Goal: Information Seeking & Learning: Learn about a topic

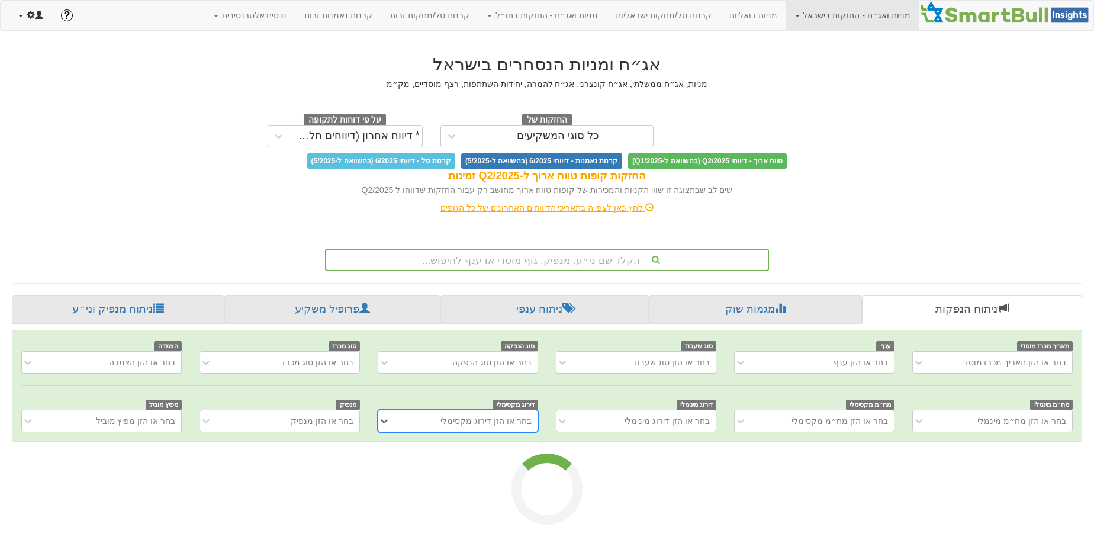
click at [44, 20] on link at bounding box center [30, 16] width 43 height 30
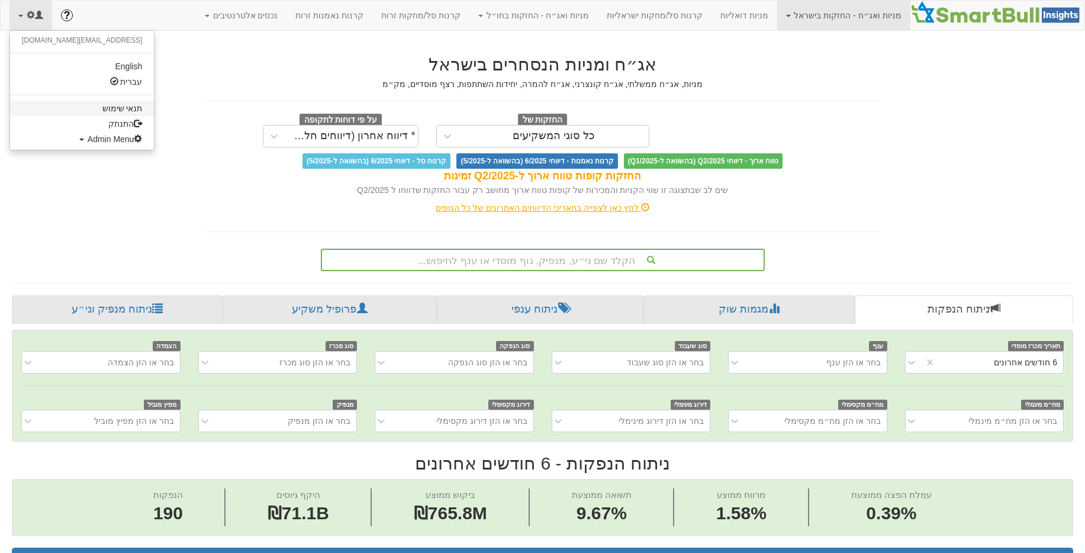
scroll to position [0, 2200]
click at [63, 146] on link "Admin Menu" at bounding box center [82, 138] width 144 height 15
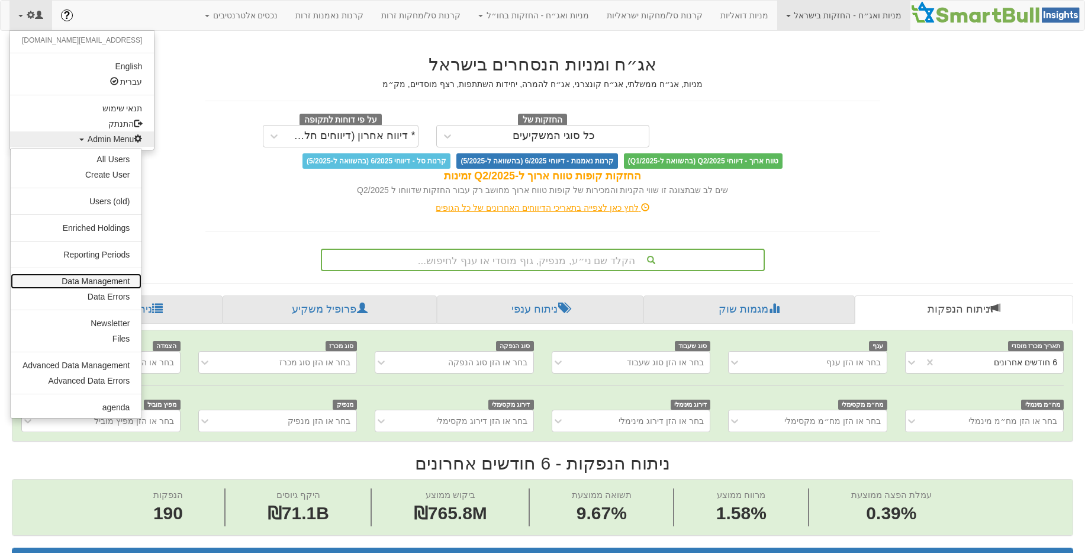
click at [127, 283] on link "Data Management" at bounding box center [76, 280] width 131 height 15
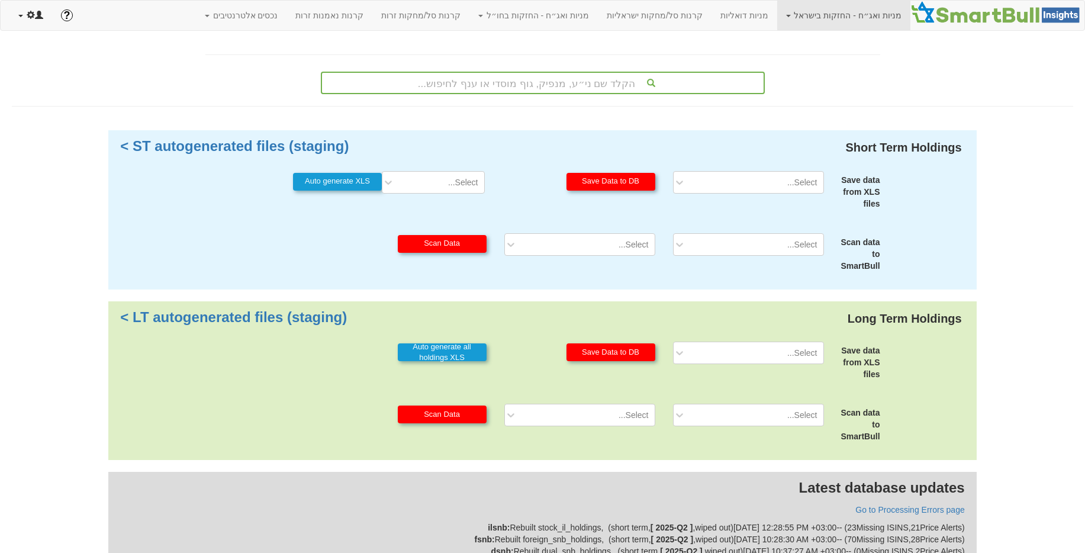
click at [28, 21] on link at bounding box center [30, 16] width 43 height 30
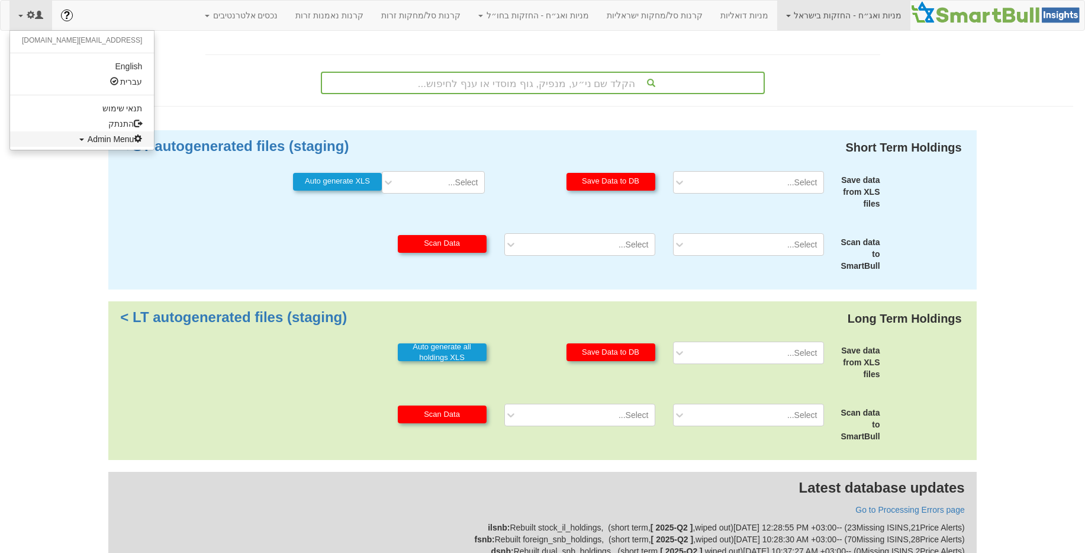
click at [88, 137] on span "Admin Menu" at bounding box center [115, 138] width 55 height 9
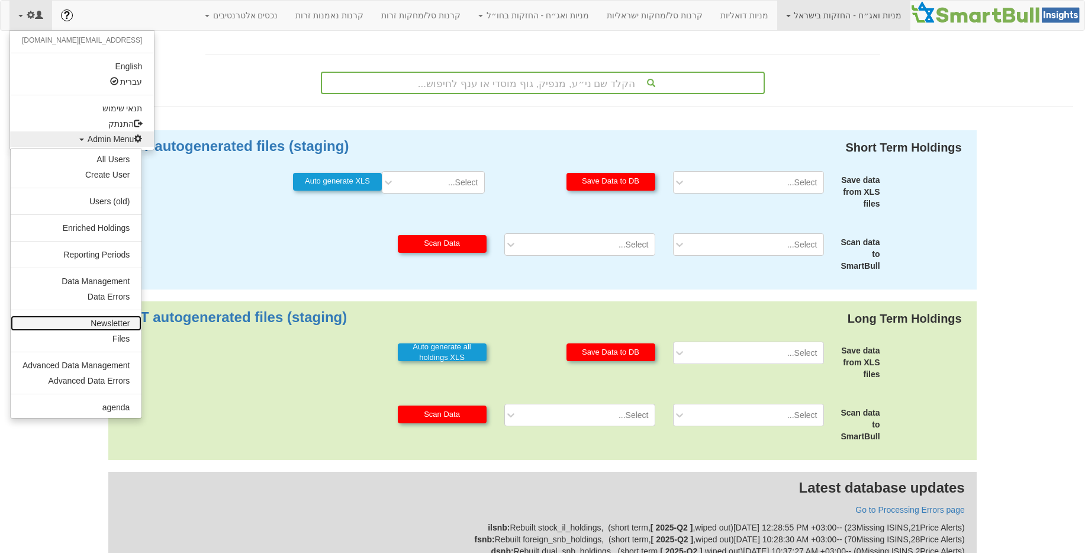
click at [107, 323] on link "Newsletter" at bounding box center [76, 322] width 131 height 15
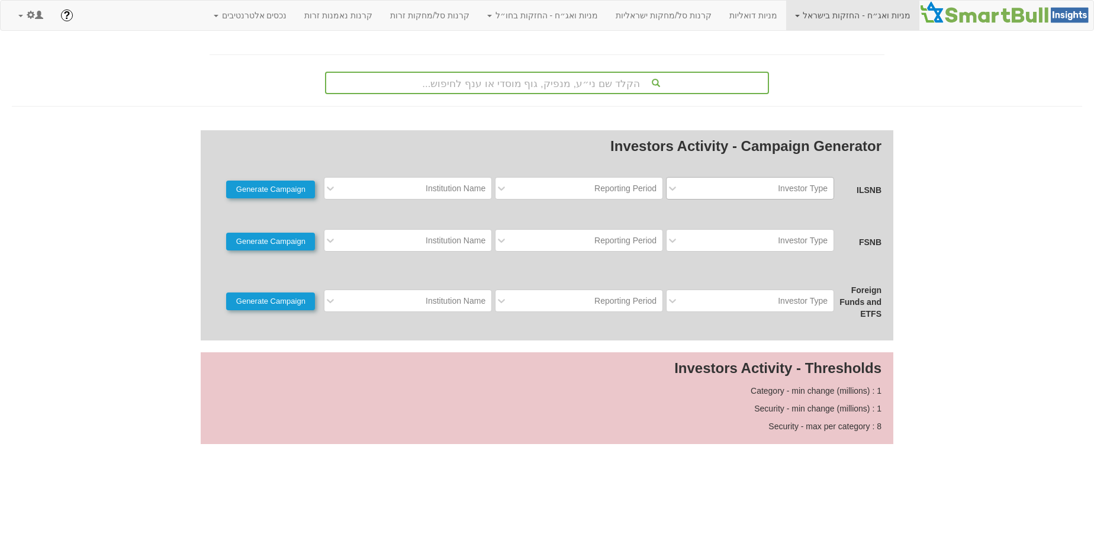
click at [758, 198] on div "Investor Type" at bounding box center [750, 188] width 168 height 22
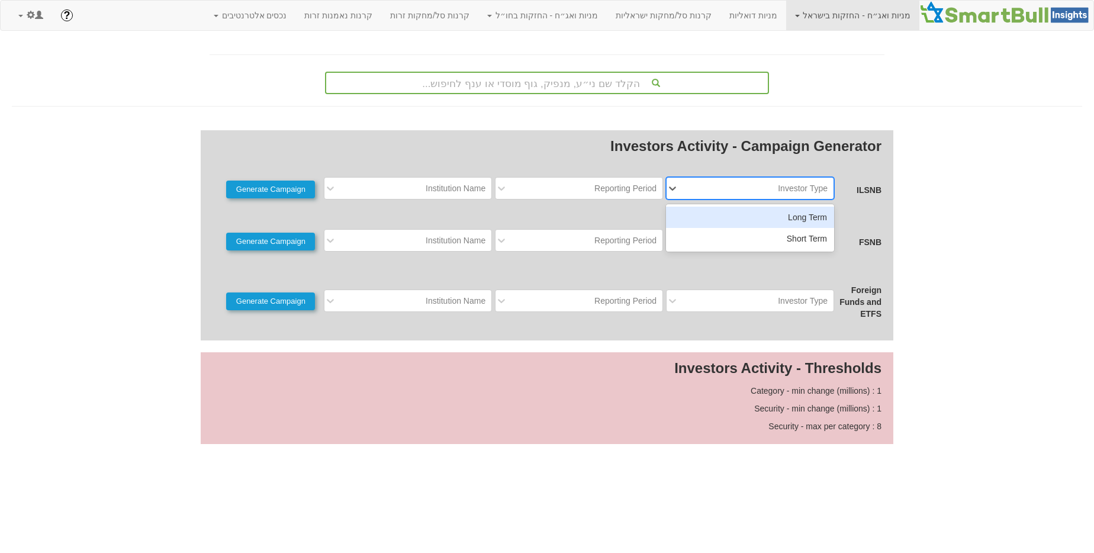
click at [760, 223] on div "Long Term" at bounding box center [750, 217] width 168 height 21
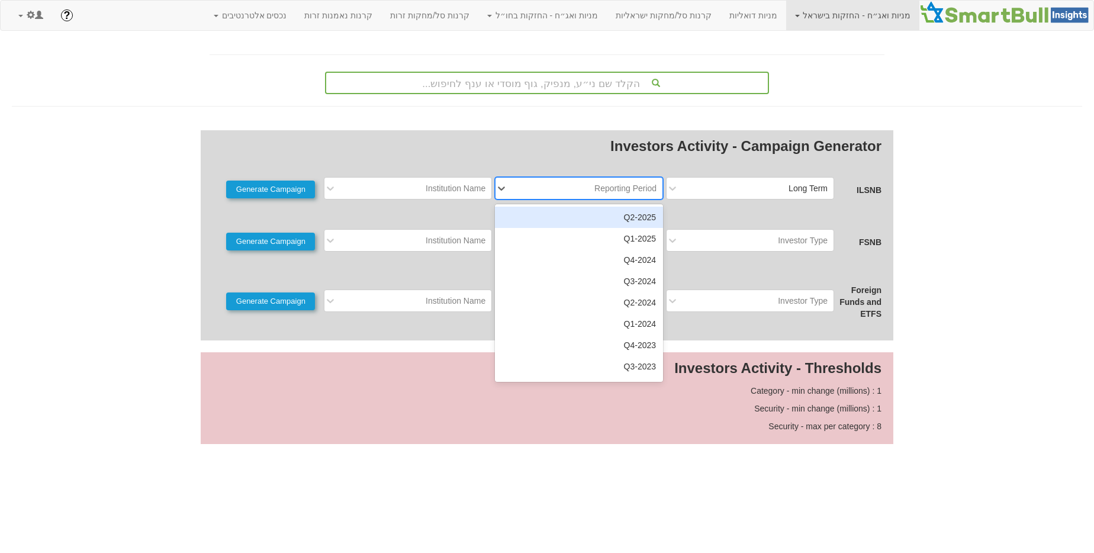
click at [624, 187] on div "Reporting Period" at bounding box center [625, 188] width 62 height 12
click at [622, 215] on div "2025-Q2" at bounding box center [579, 217] width 168 height 21
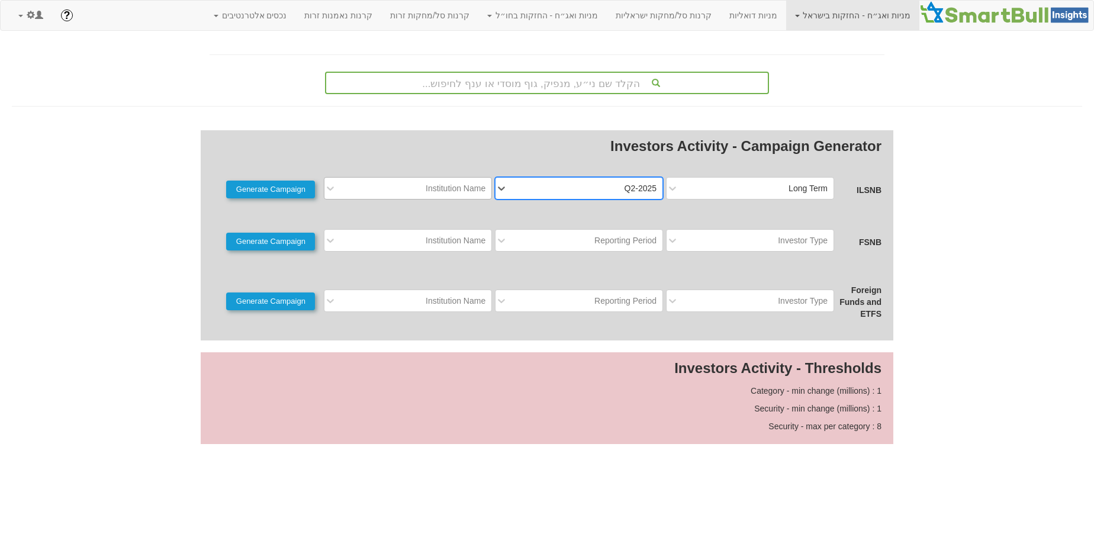
click at [441, 194] on div "Institution Name" at bounding box center [456, 188] width 60 height 12
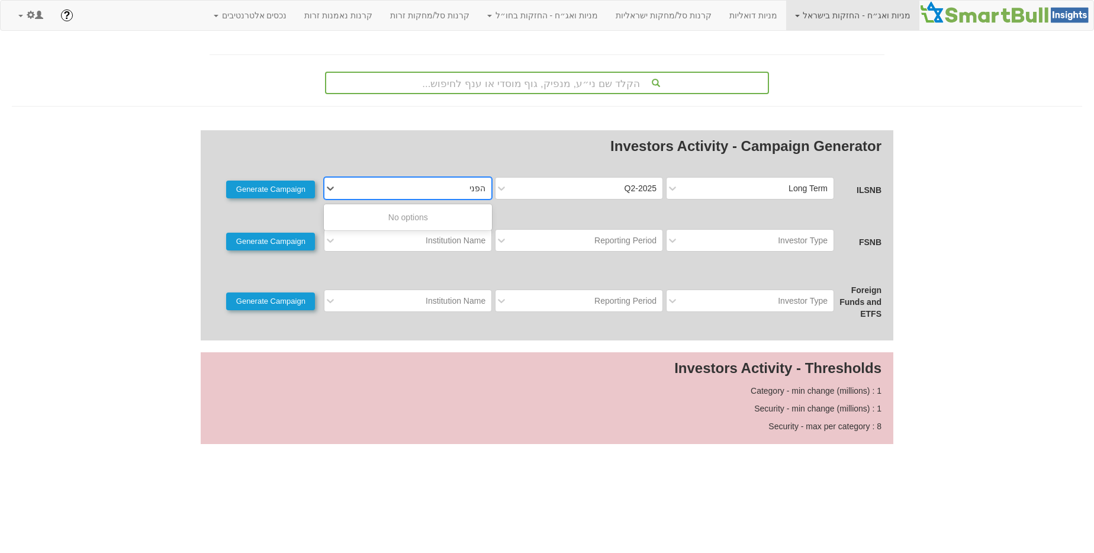
type input "הפניקס"
click at [307, 182] on button "Generate Campaign" at bounding box center [270, 190] width 89 height 18
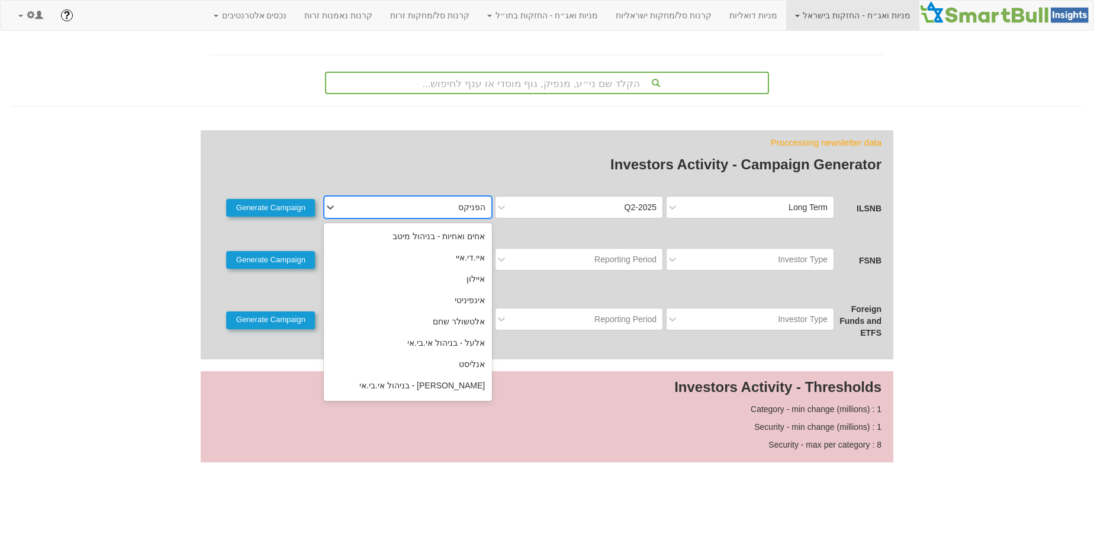
click at [361, 199] on div "הפניקס" at bounding box center [417, 207] width 149 height 19
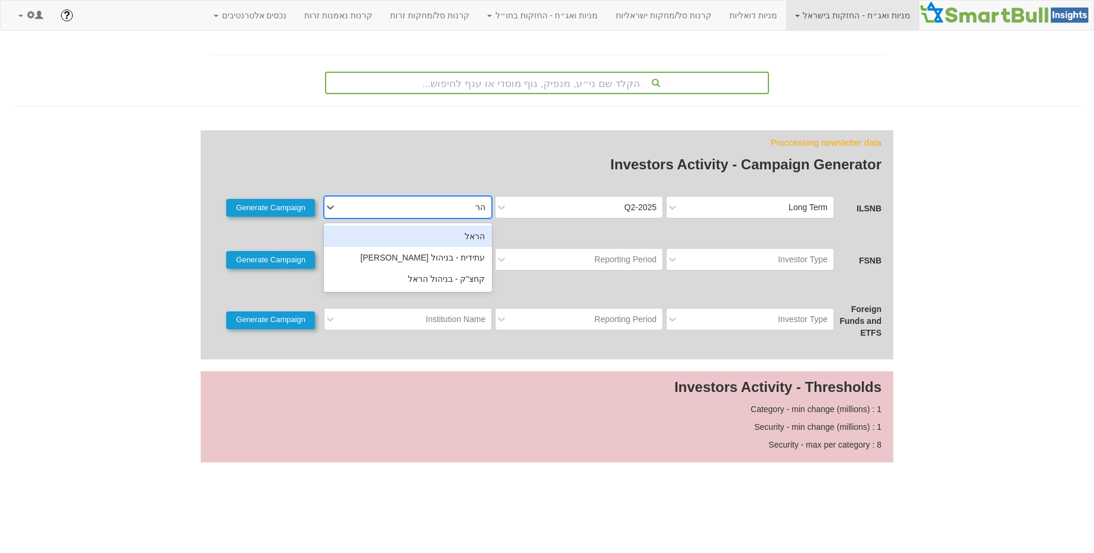
type input "הראל"
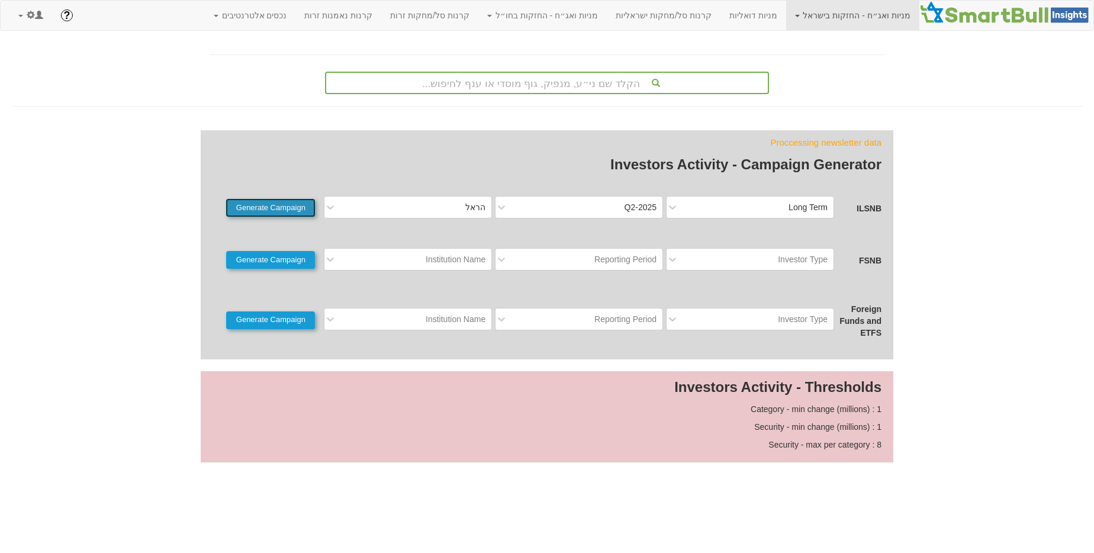
click at [253, 204] on button "Generate Campaign" at bounding box center [270, 208] width 89 height 18
click at [732, 255] on div "Investor Type" at bounding box center [759, 259] width 149 height 19
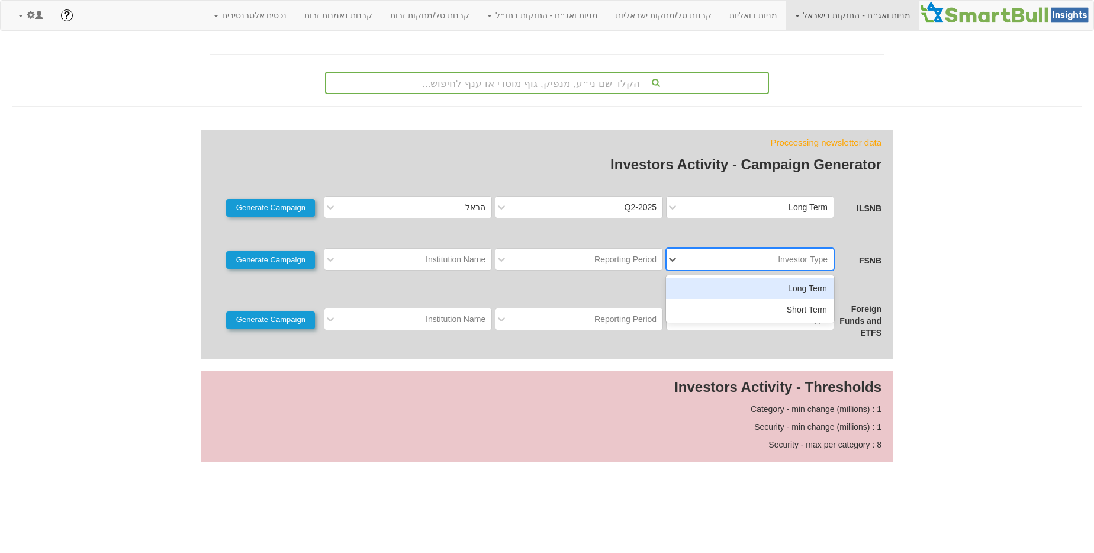
click at [743, 280] on div "Long Term" at bounding box center [750, 288] width 168 height 21
click at [603, 265] on div "Reporting Period" at bounding box center [625, 259] width 62 height 12
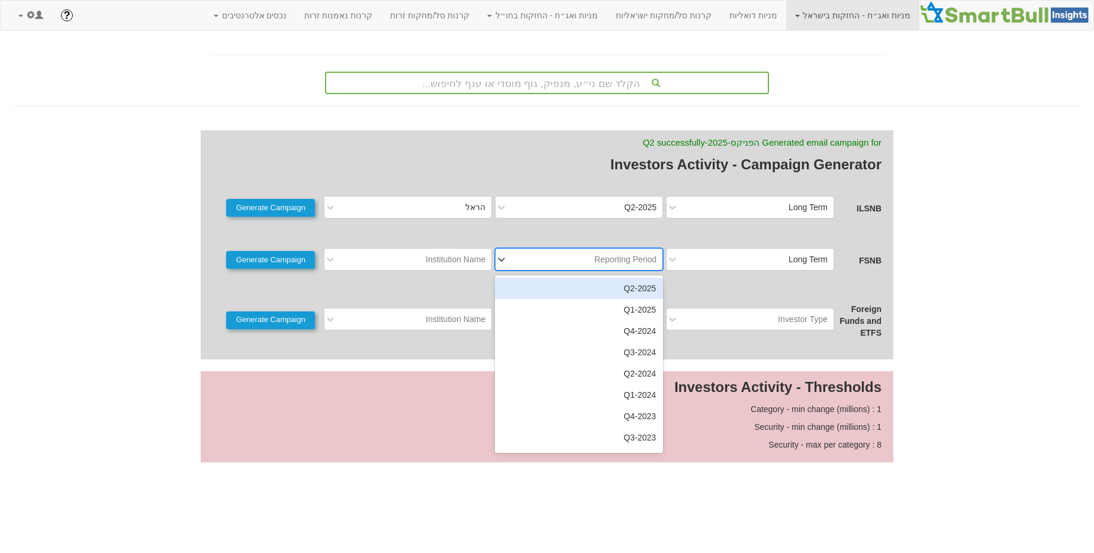
click at [620, 291] on div "2025-Q2" at bounding box center [579, 288] width 168 height 21
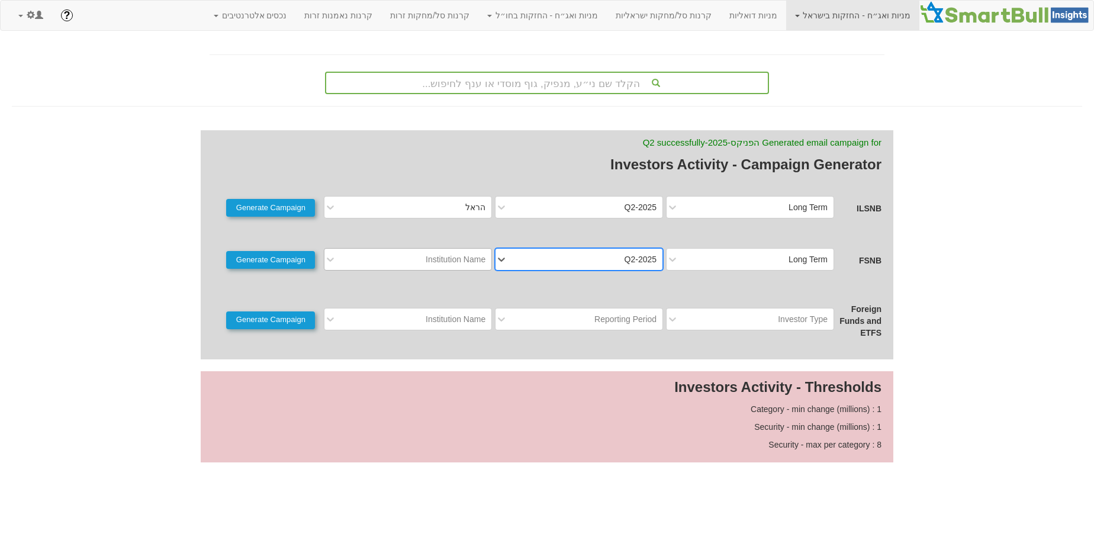
click at [474, 262] on div "Institution Name" at bounding box center [456, 259] width 60 height 12
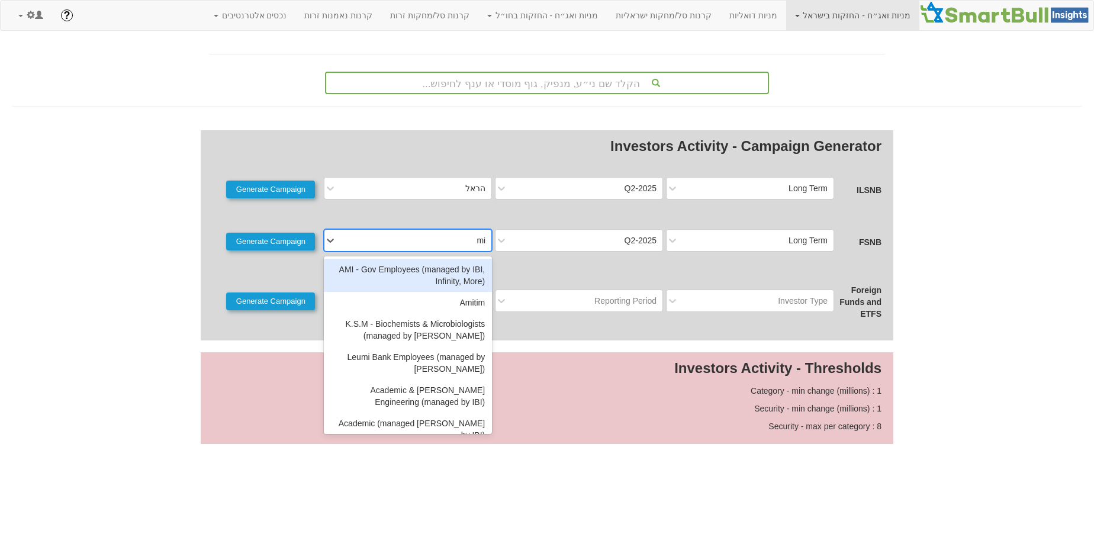
type input "mig"
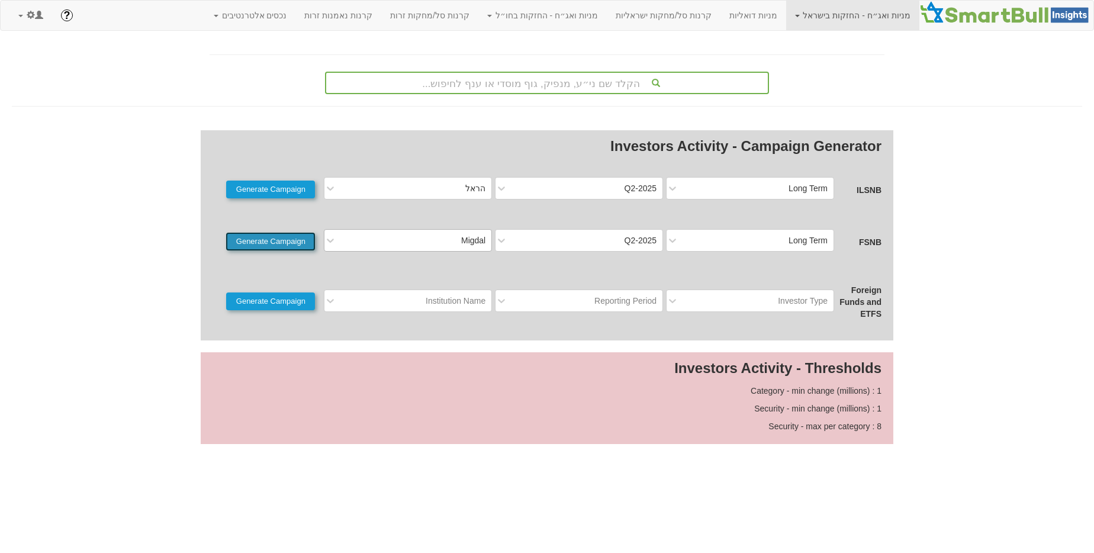
click at [294, 241] on button "Generate Campaign" at bounding box center [270, 242] width 89 height 18
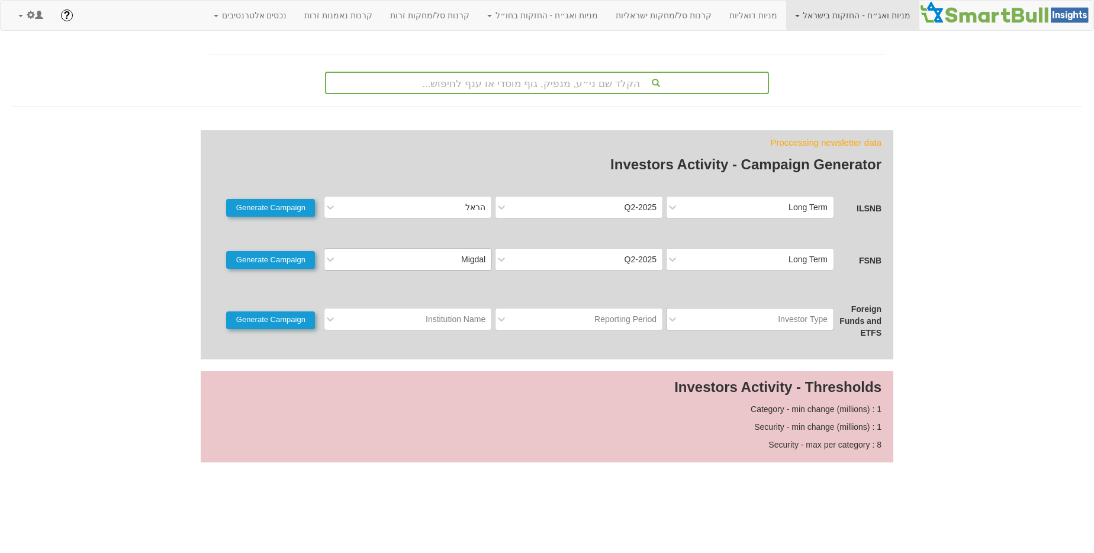
click at [758, 314] on div "Investor Type" at bounding box center [759, 319] width 149 height 19
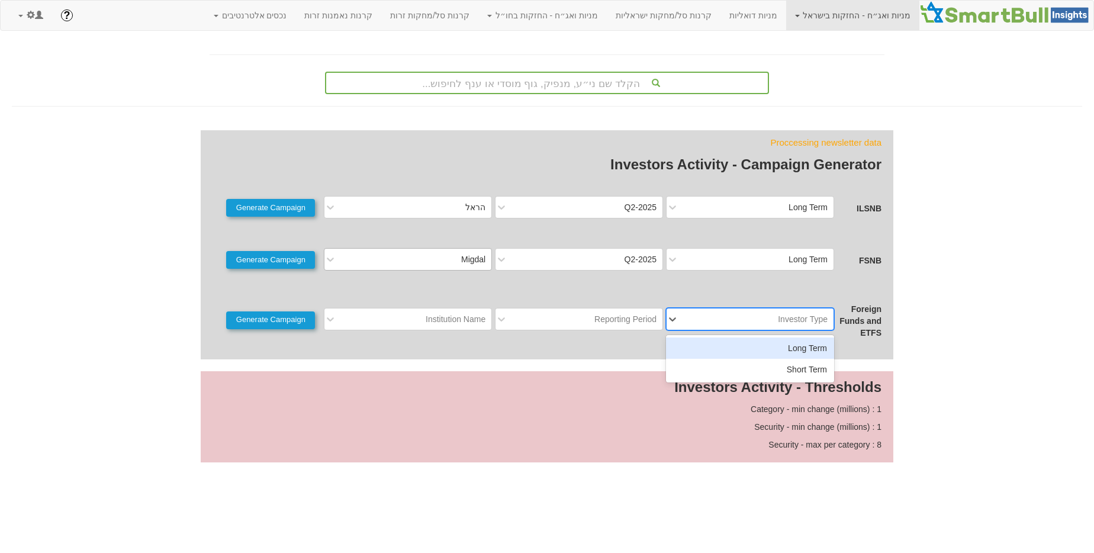
click at [758, 344] on div "Long Term" at bounding box center [750, 347] width 168 height 21
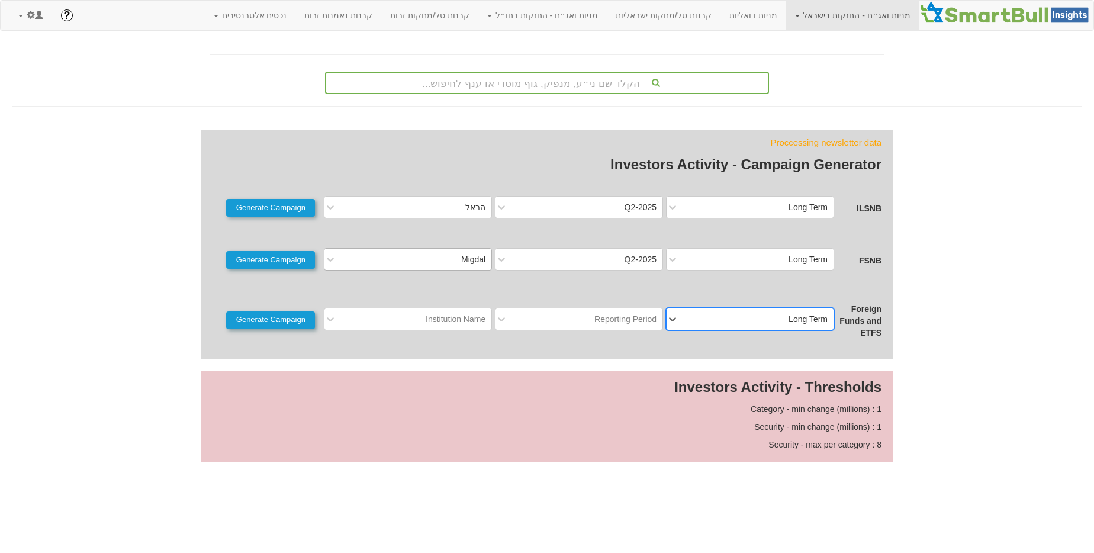
click at [631, 335] on div "Foreign Funds and ETFS option Long Term, selected. 0 results available. Select …" at bounding box center [546, 319] width 669 height 38
click at [630, 328] on div "Reporting Period" at bounding box center [579, 319] width 168 height 22
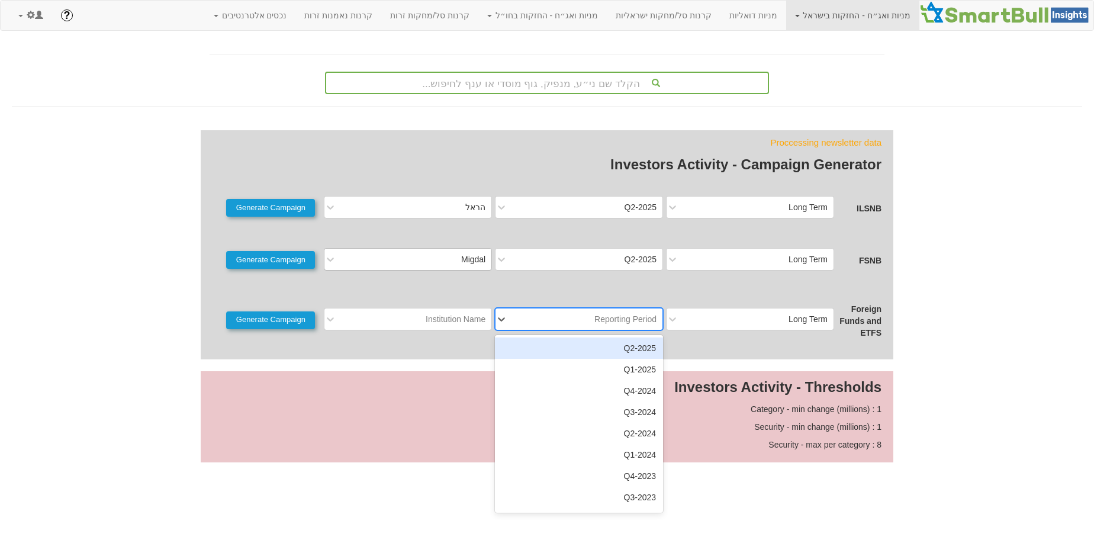
click at [631, 346] on div "2025-Q2" at bounding box center [579, 347] width 168 height 21
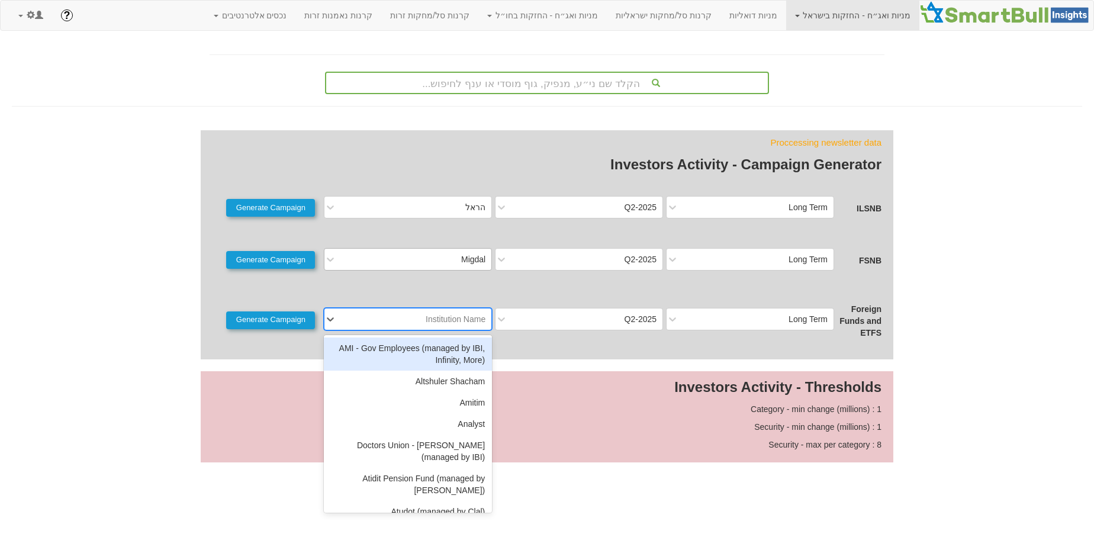
click at [433, 325] on div "Institution Name" at bounding box center [417, 319] width 149 height 19
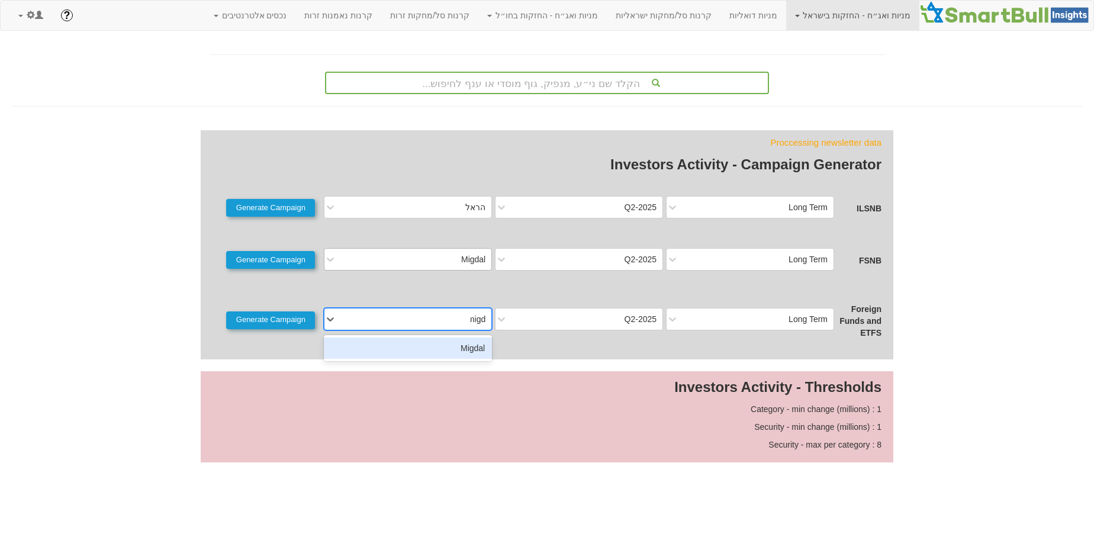
type input "migda"
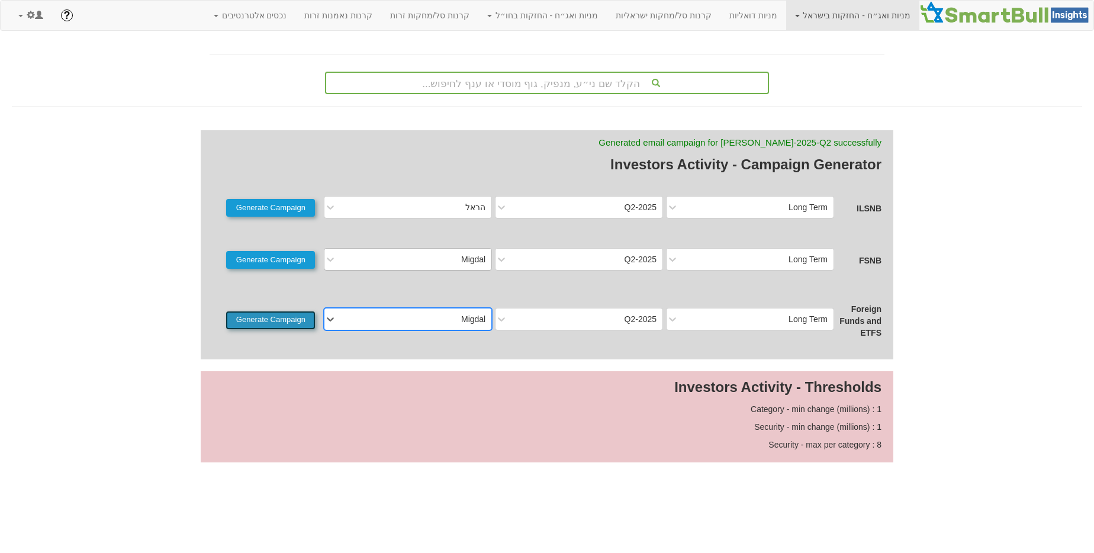
click at [302, 323] on button "Generate Campaign" at bounding box center [270, 320] width 89 height 18
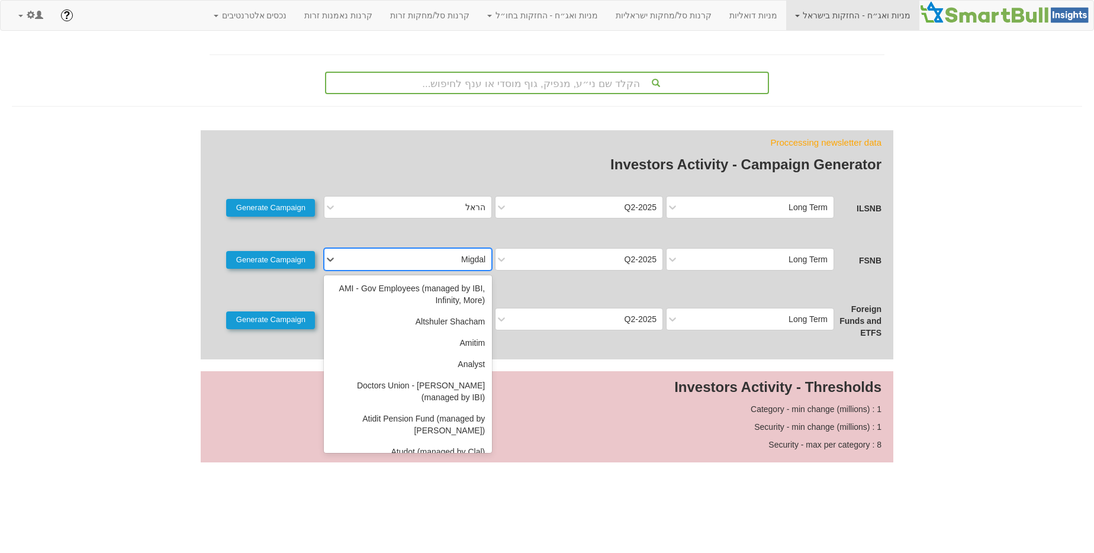
click at [420, 259] on div "Migdal" at bounding box center [417, 259] width 149 height 19
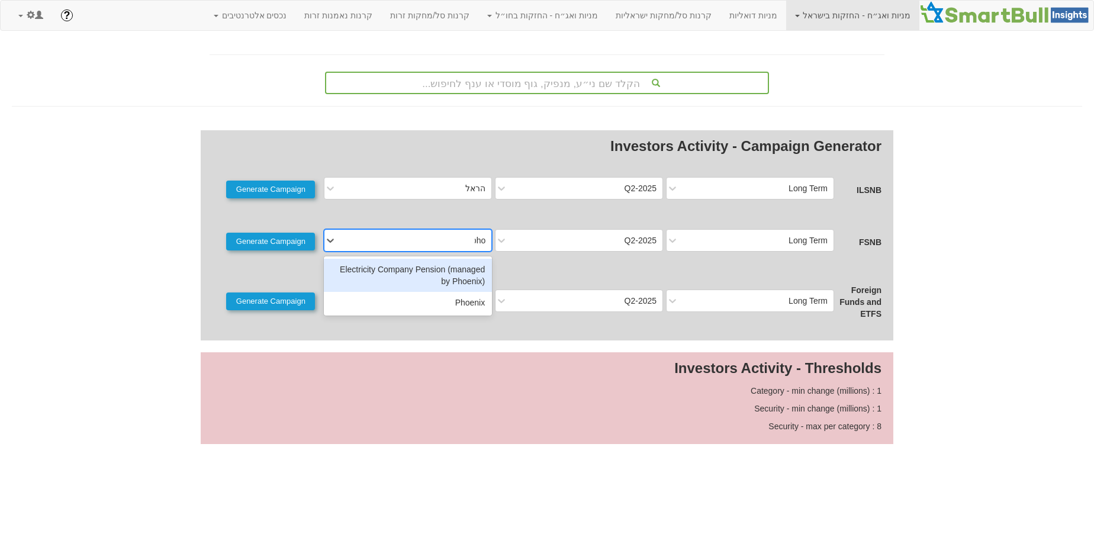
type input "phoe"
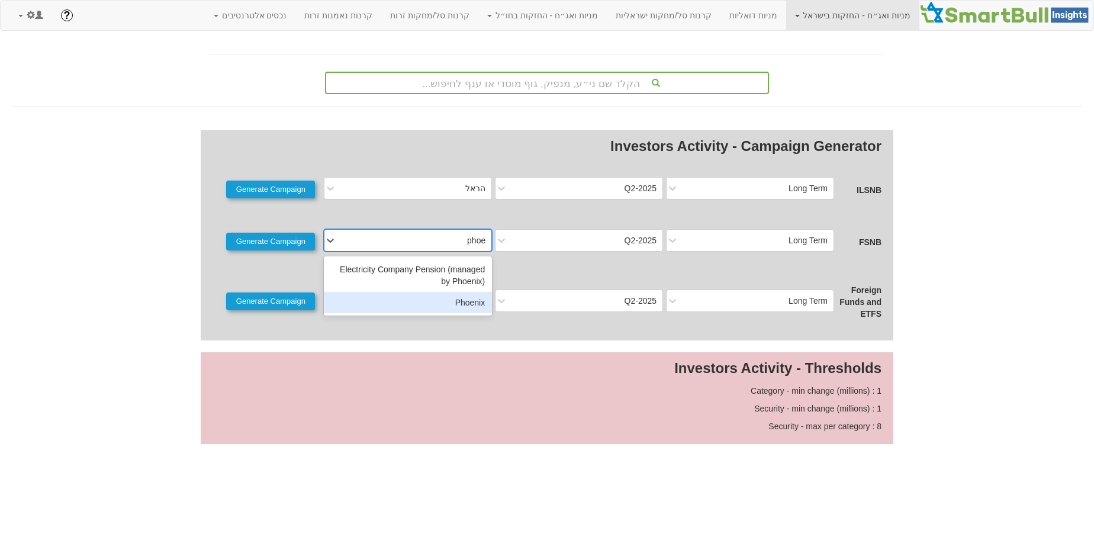
click at [427, 298] on div "Phoenix" at bounding box center [408, 302] width 168 height 21
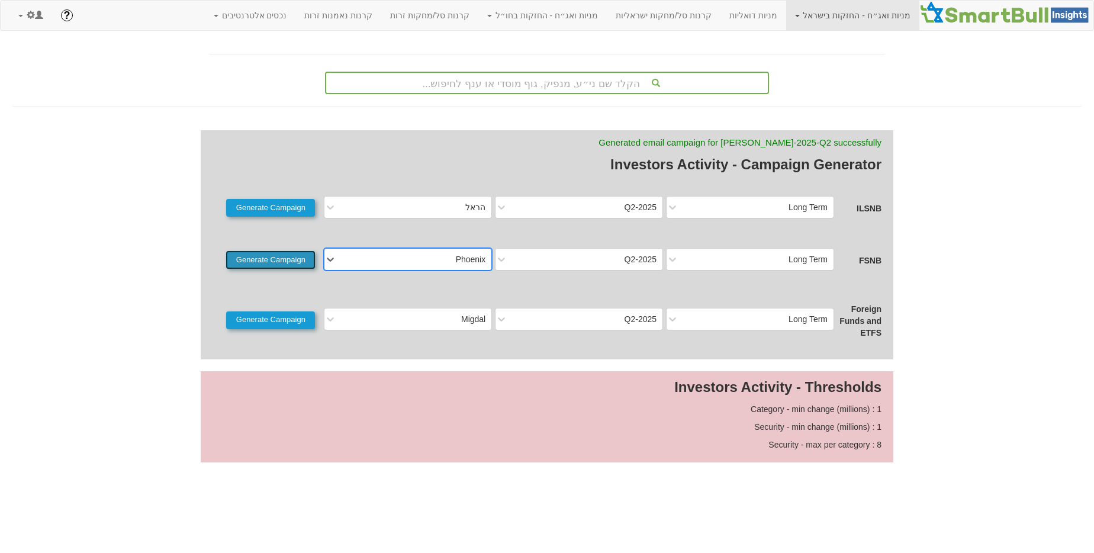
click at [297, 257] on button "Generate Campaign" at bounding box center [270, 260] width 89 height 18
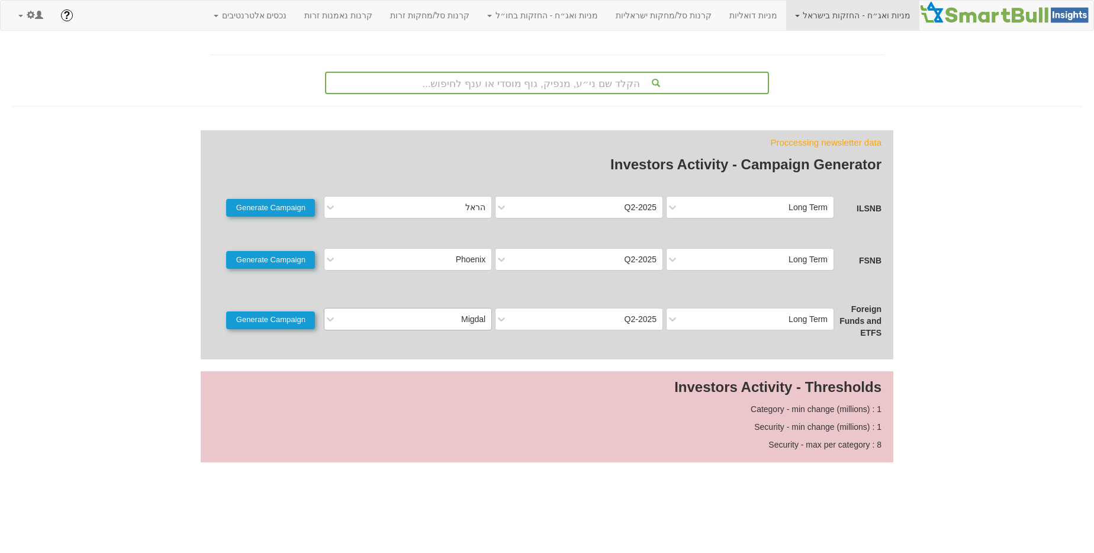
click at [456, 318] on div "Migdal" at bounding box center [417, 319] width 149 height 19
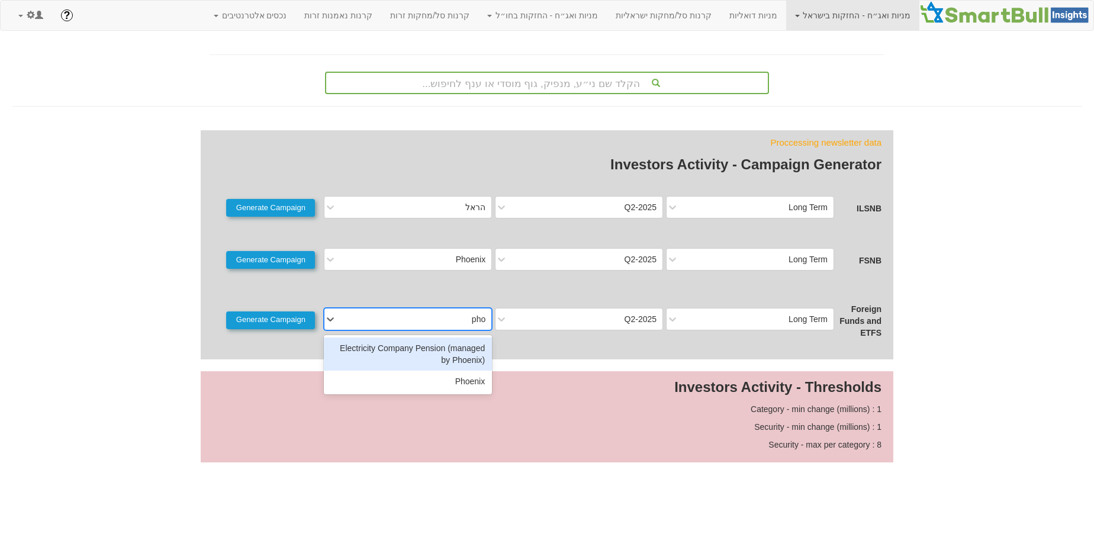
type input "phoe"
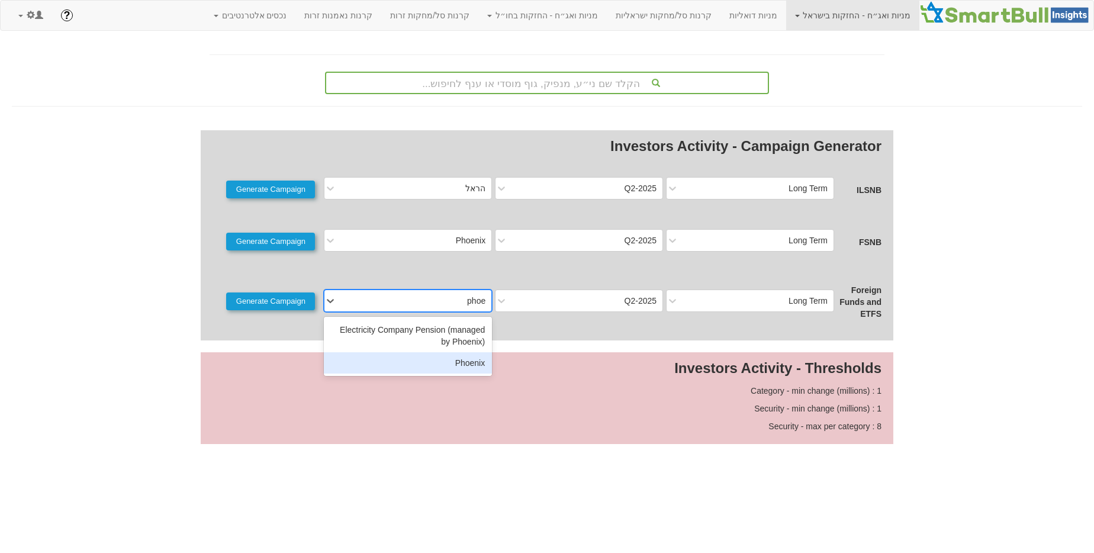
click at [475, 366] on div "Phoenix" at bounding box center [408, 362] width 168 height 21
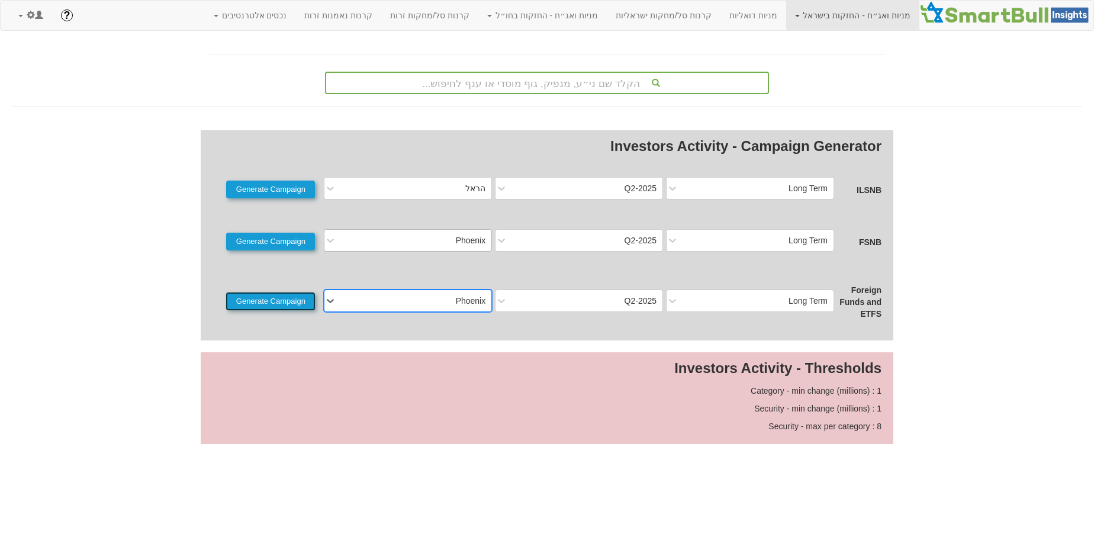
drag, startPoint x: 248, startPoint y: 299, endPoint x: 415, endPoint y: 269, distance: 170.3
click at [248, 299] on button "Generate Campaign" at bounding box center [270, 301] width 89 height 18
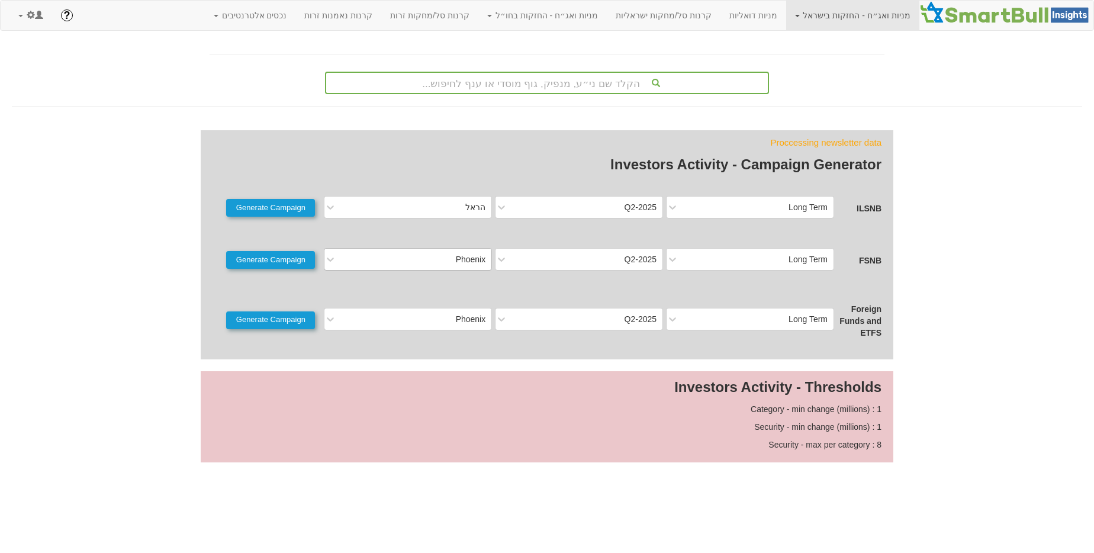
drag, startPoint x: 434, startPoint y: 258, endPoint x: 441, endPoint y: 263, distance: 8.9
click at [434, 258] on div "Phoenix" at bounding box center [417, 259] width 149 height 19
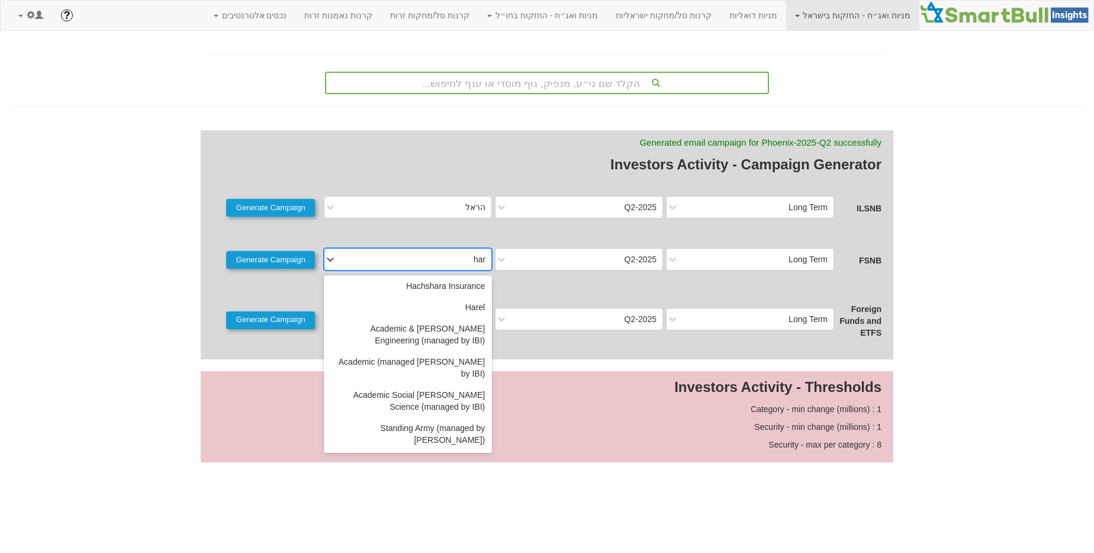
scroll to position [12, 0]
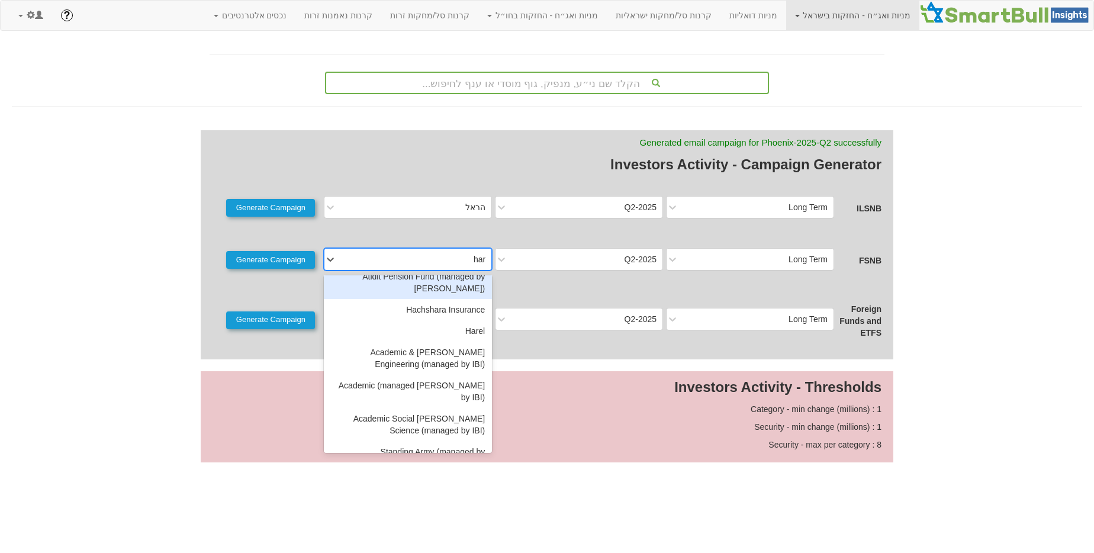
type input "hare"
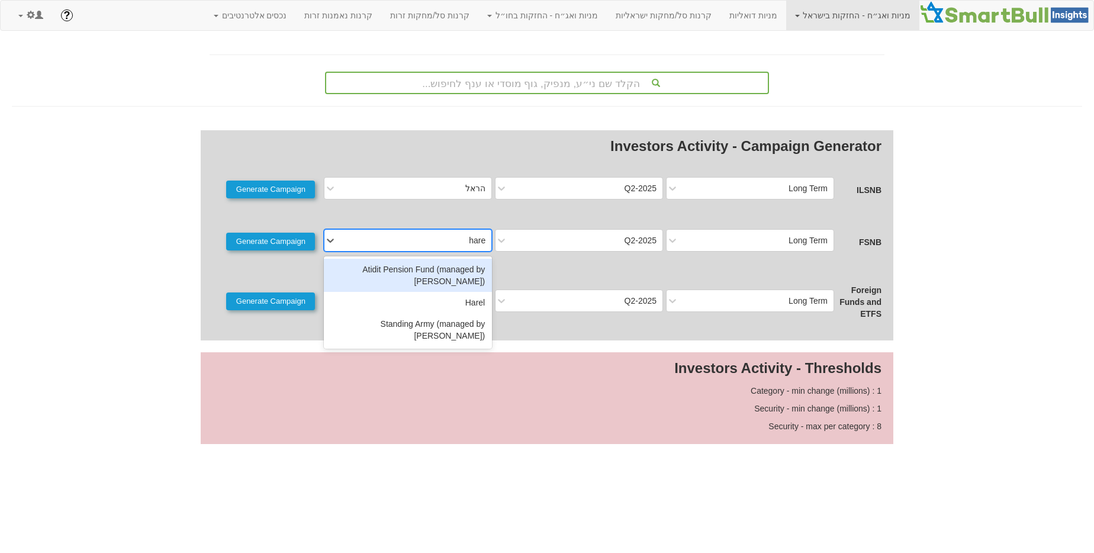
click at [439, 291] on div "Atidit Pension Fund (managed by [PERSON_NAME])" at bounding box center [408, 275] width 168 height 33
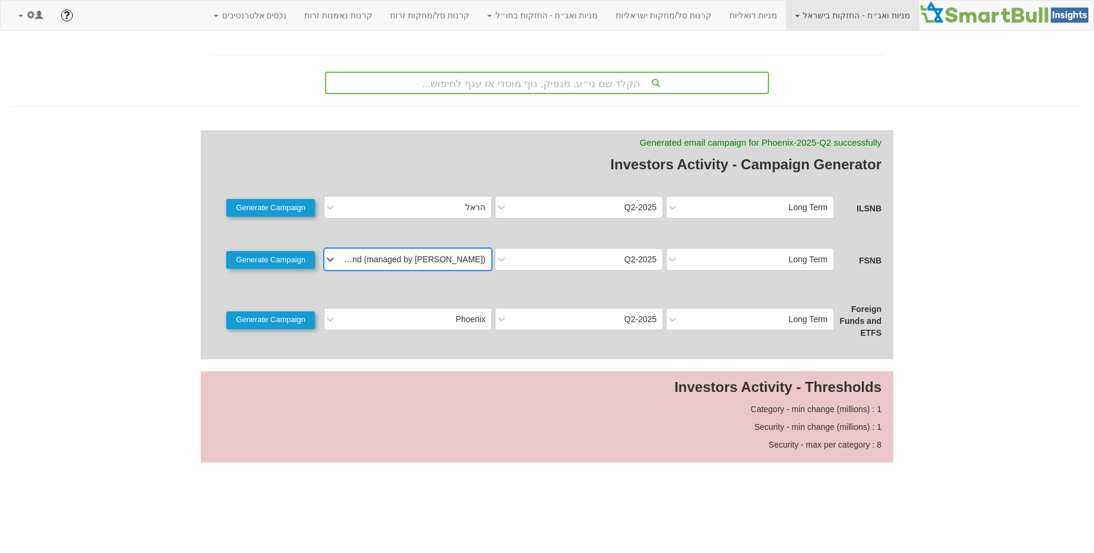
click at [447, 260] on div "Atidit Pension Fund (managed by [PERSON_NAME])" at bounding box center [413, 259] width 144 height 12
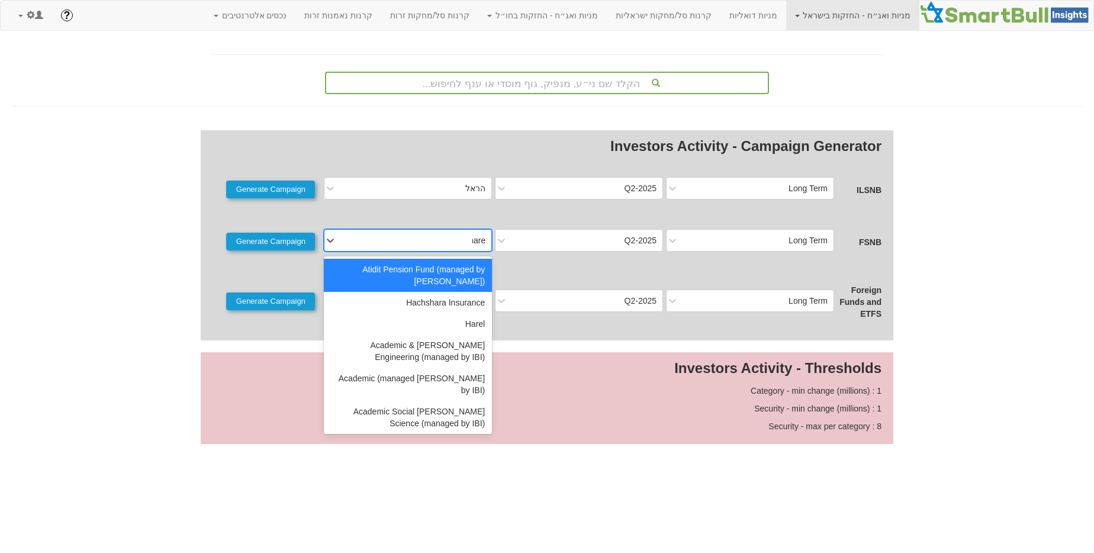
type input "harel"
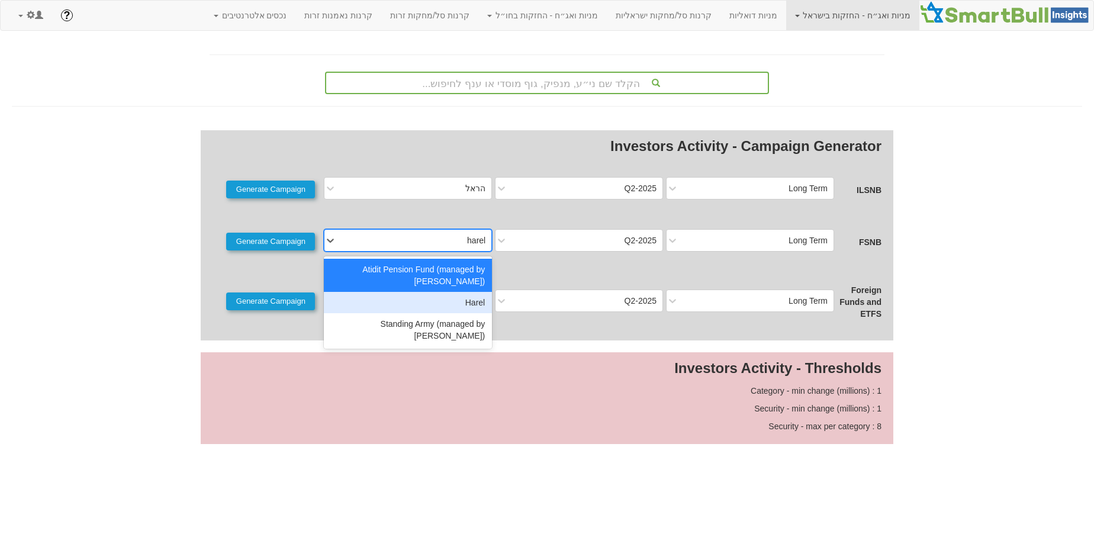
click at [475, 294] on div "Harel" at bounding box center [408, 302] width 168 height 21
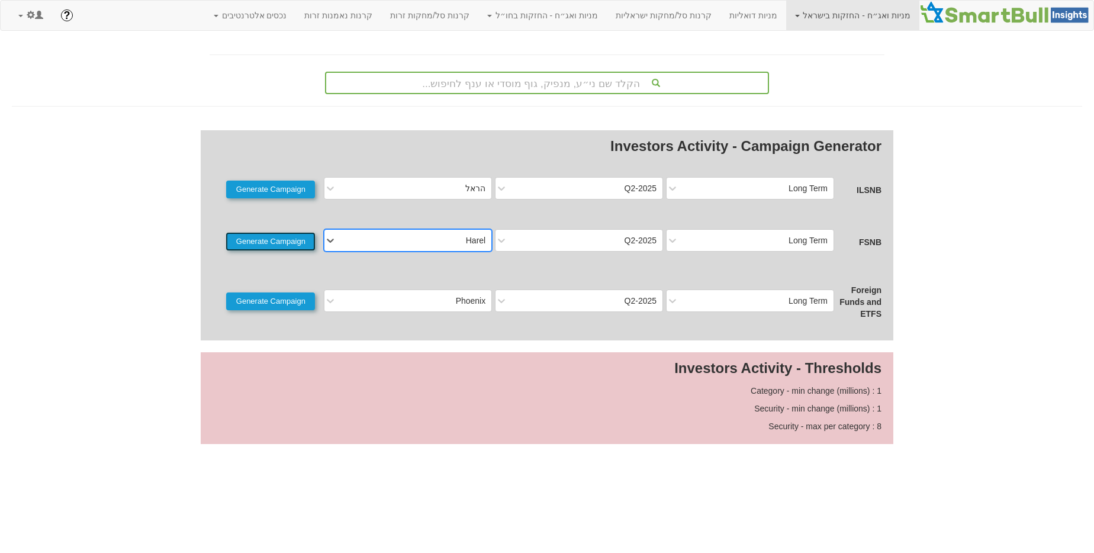
click at [296, 243] on button "Generate Campaign" at bounding box center [270, 242] width 89 height 18
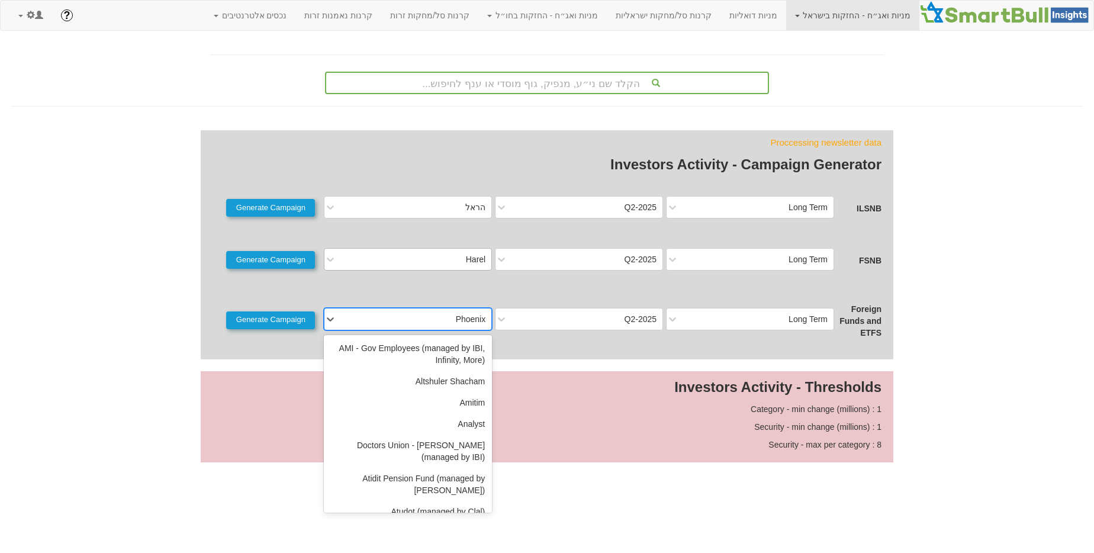
click at [440, 318] on div "Phoenix" at bounding box center [417, 319] width 149 height 19
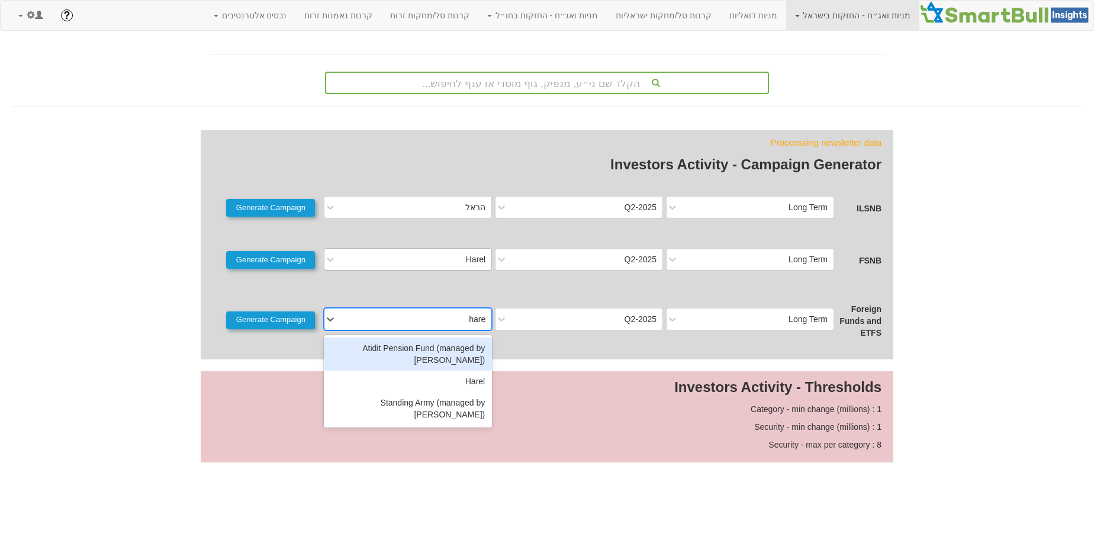
type input "harel"
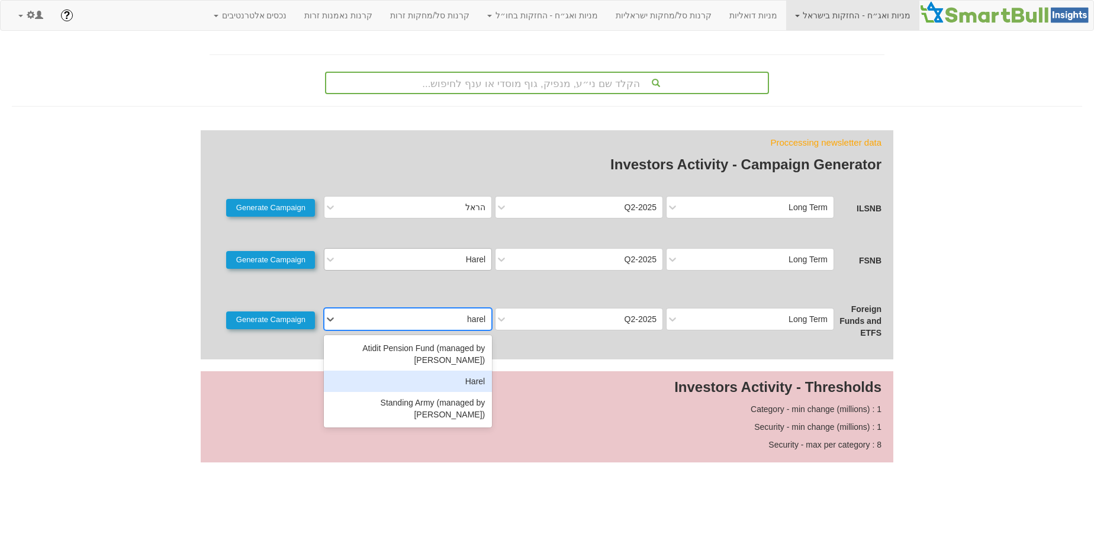
click at [456, 370] on div "Harel" at bounding box center [408, 380] width 168 height 21
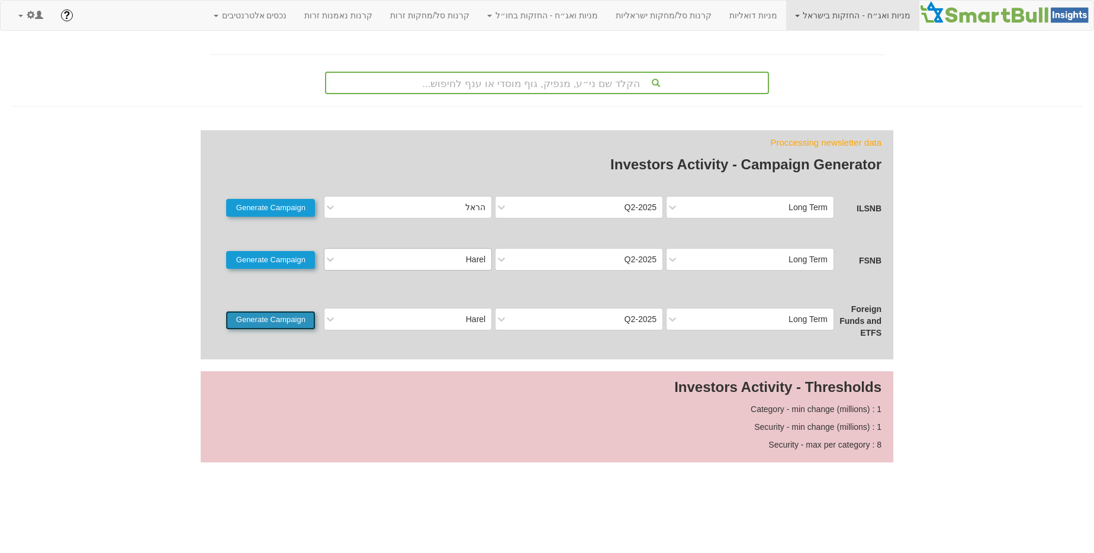
click at [299, 323] on button "Generate Campaign" at bounding box center [270, 320] width 89 height 18
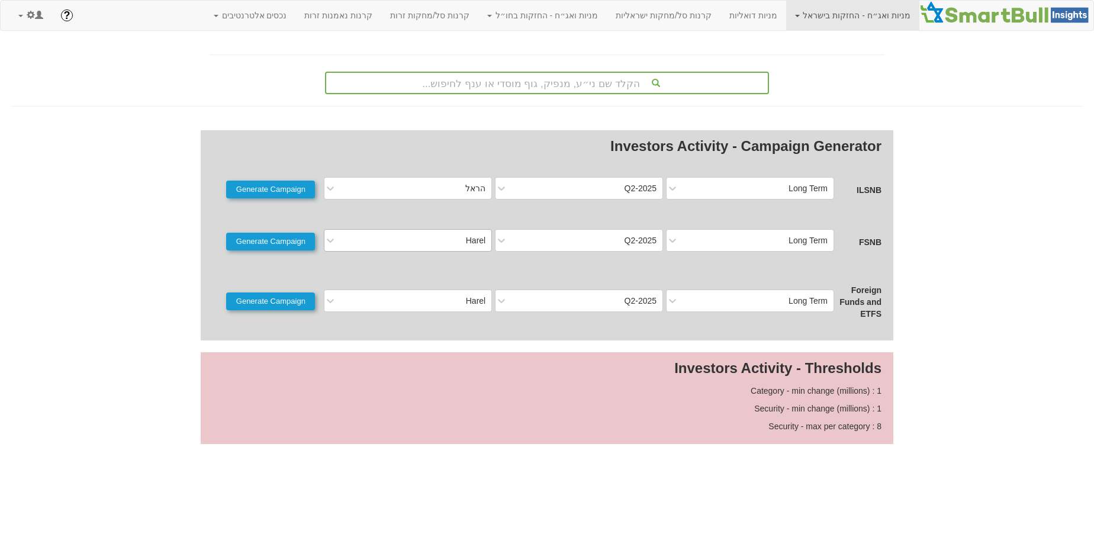
click at [608, 73] on div "הקלד שם ני״ע, מנפיק, גוף מוסדי או ענף לחיפוש..." at bounding box center [547, 83] width 442 height 20
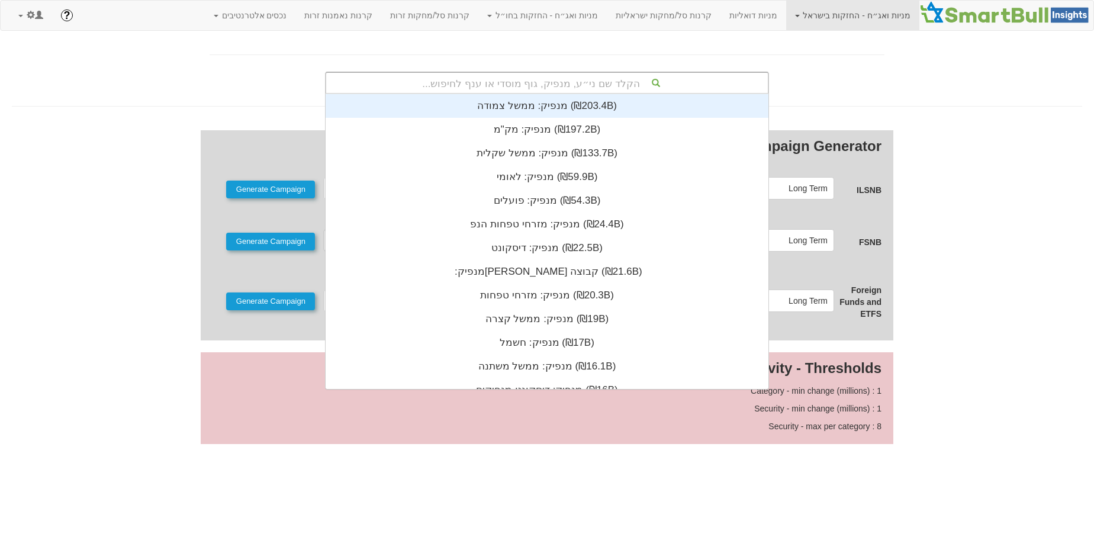
scroll to position [295, 0]
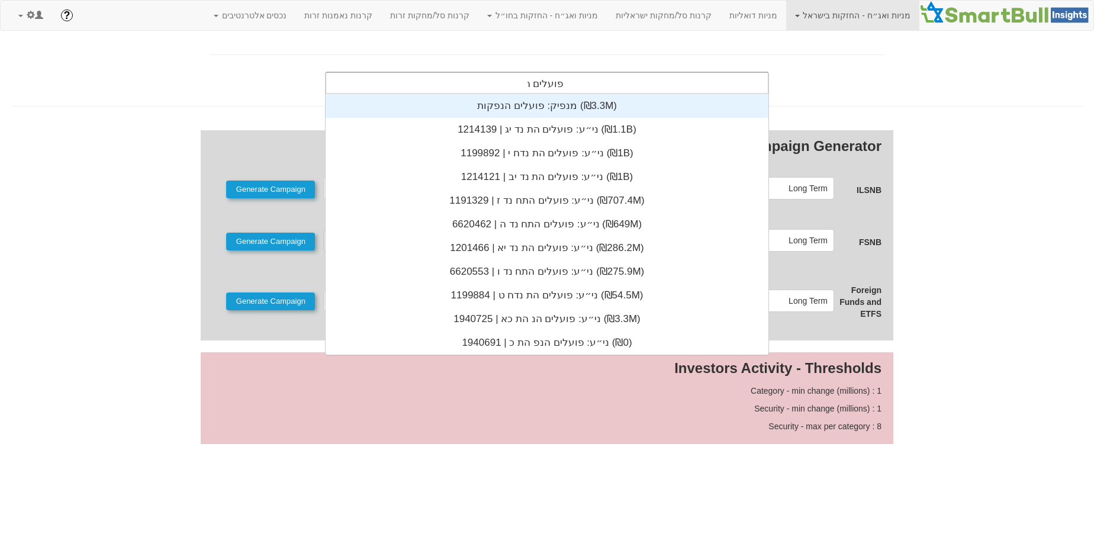
type input "פועלים הת"
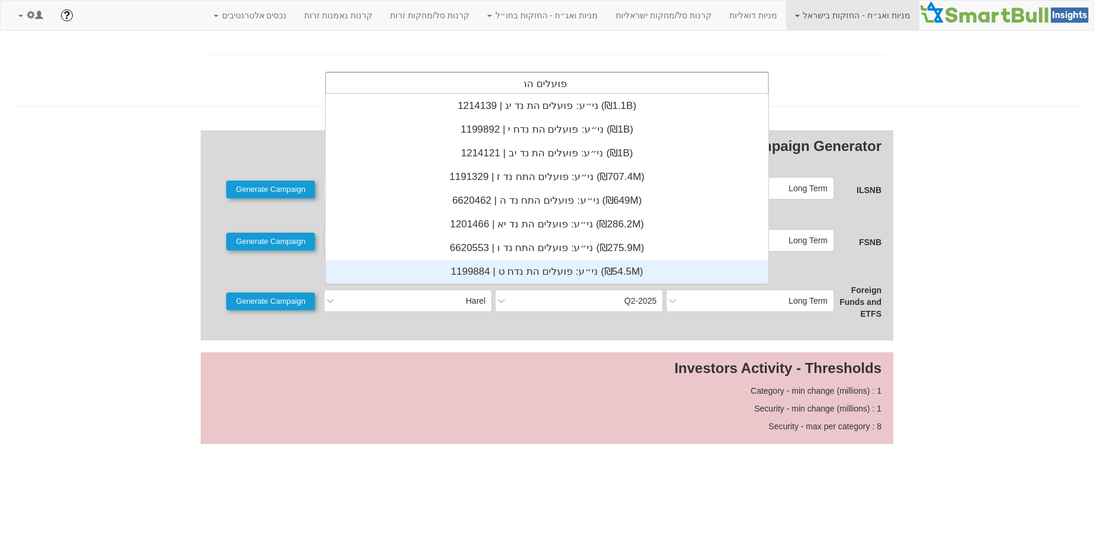
click at [536, 262] on div "ני״ע: ‏פועלים הת נדח ט | 1199884 ‎(₪54.5M)‎" at bounding box center [547, 272] width 443 height 24
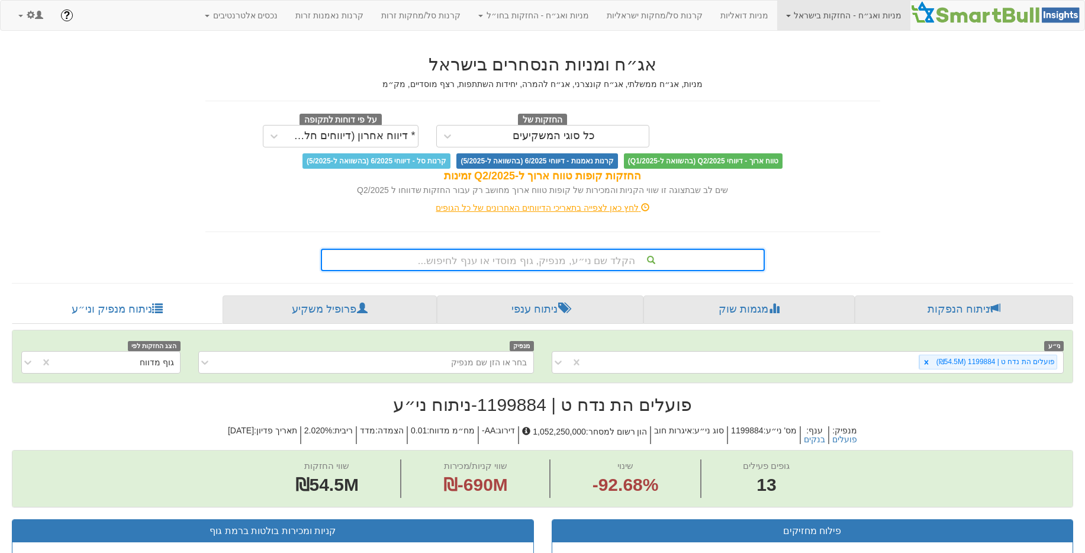
scroll to position [110, 0]
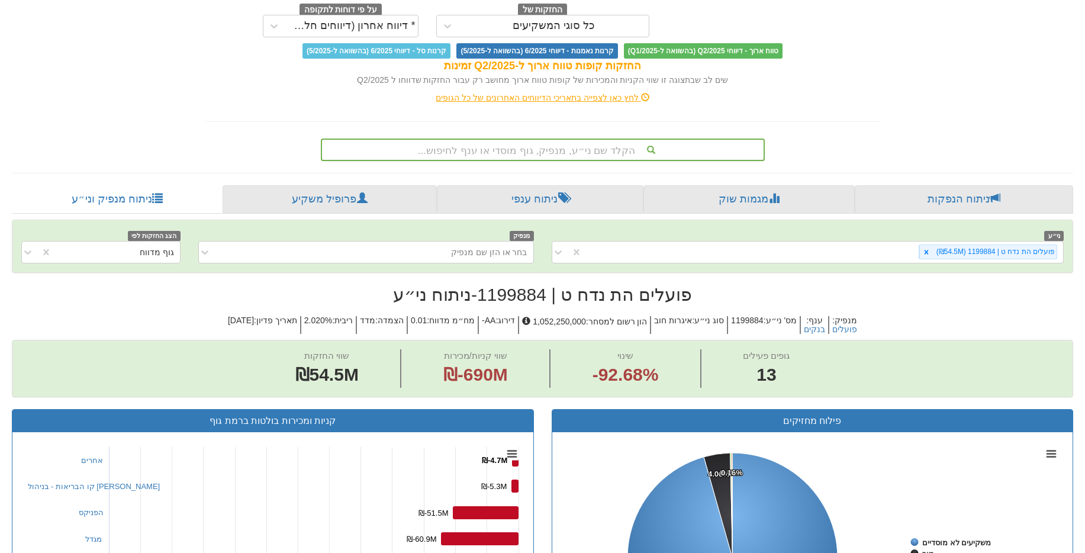
click at [513, 301] on h2 "פועלים הת נדח ט | 1199884 - ניתוח ני״ע" at bounding box center [542, 295] width 1061 height 20
copy h2 "1199884"
click at [629, 143] on div "הקלד שם ני״ע, מנפיק, גוף מוסדי או ענף לחיפוש..." at bounding box center [543, 150] width 442 height 20
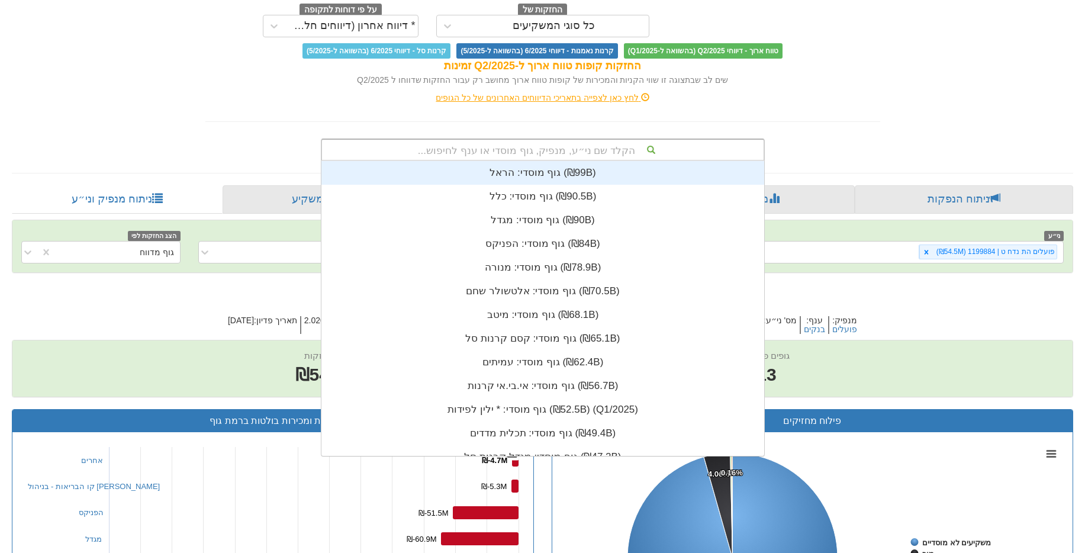
scroll to position [295, 0]
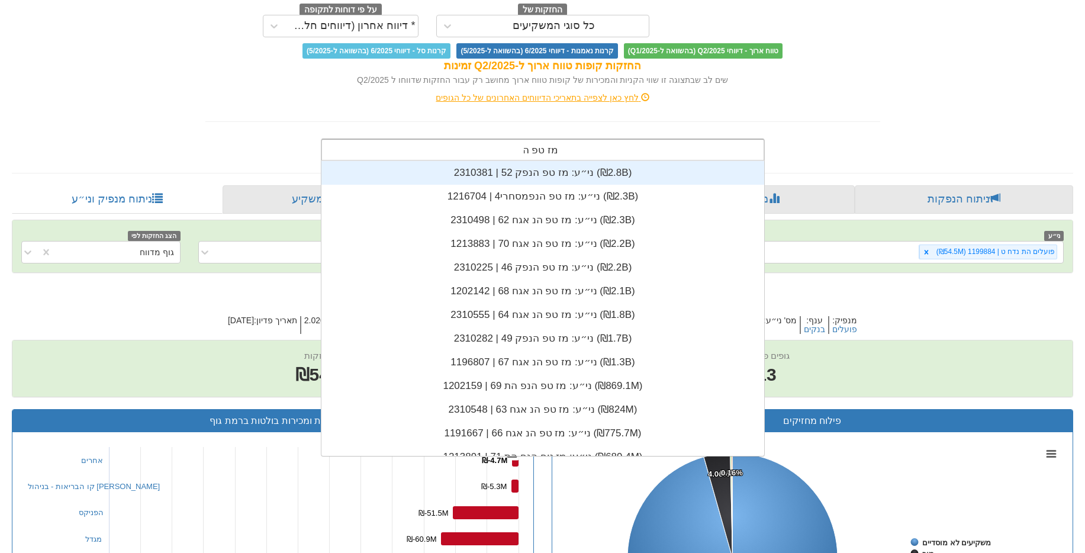
type input "מז טפ ה"
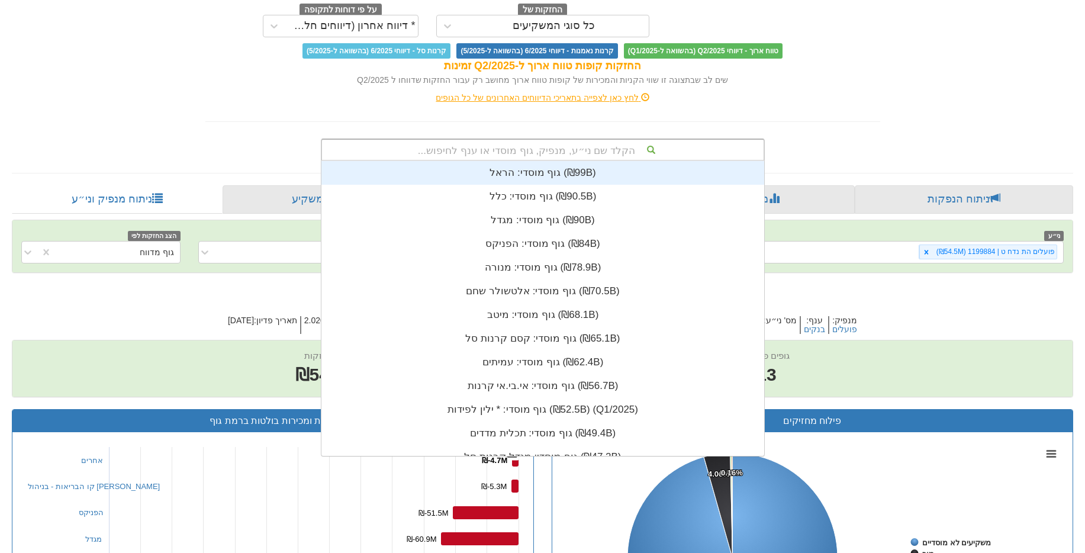
click at [585, 156] on div "הקלד שם ני״ע, מנפיק, גוף מוסדי או ענף לחיפוש..." at bounding box center [543, 150] width 442 height 20
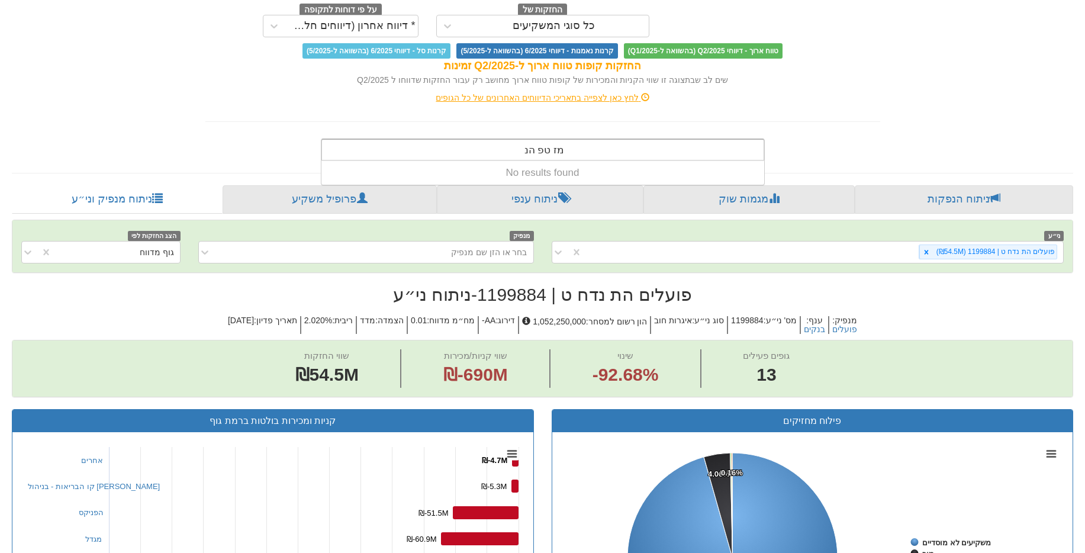
type input "מז טפ הנ א"
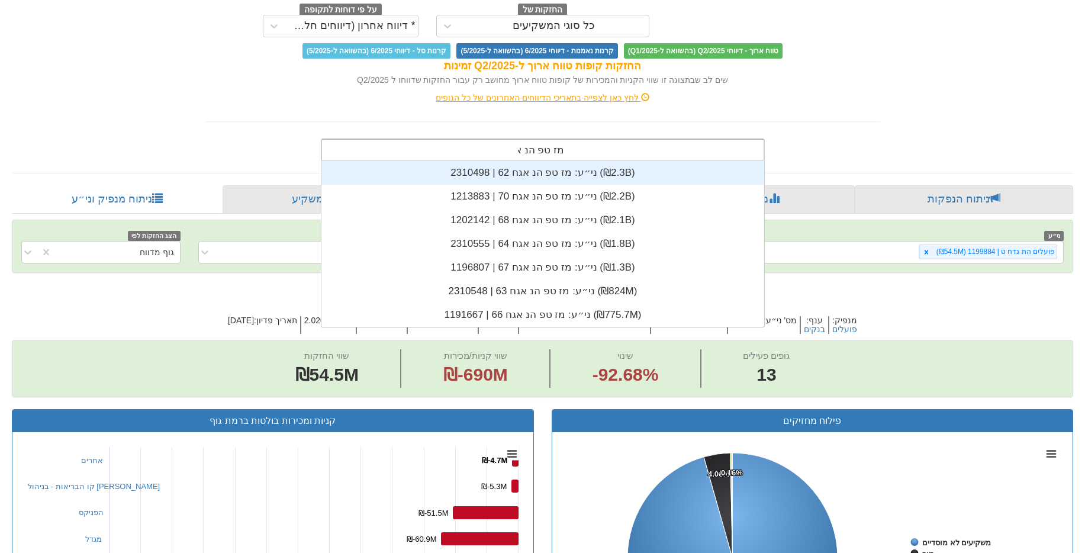
scroll to position [166, 0]
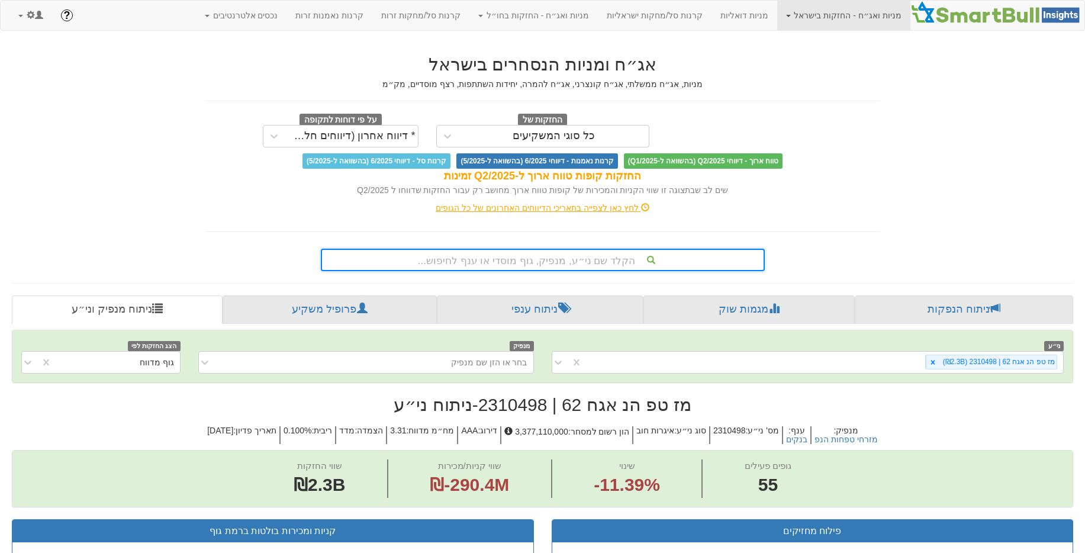
click at [513, 399] on h2 "מז טפ הנ אגח 62 | 2310498 - ניתוח ני״ע" at bounding box center [542, 405] width 1061 height 20
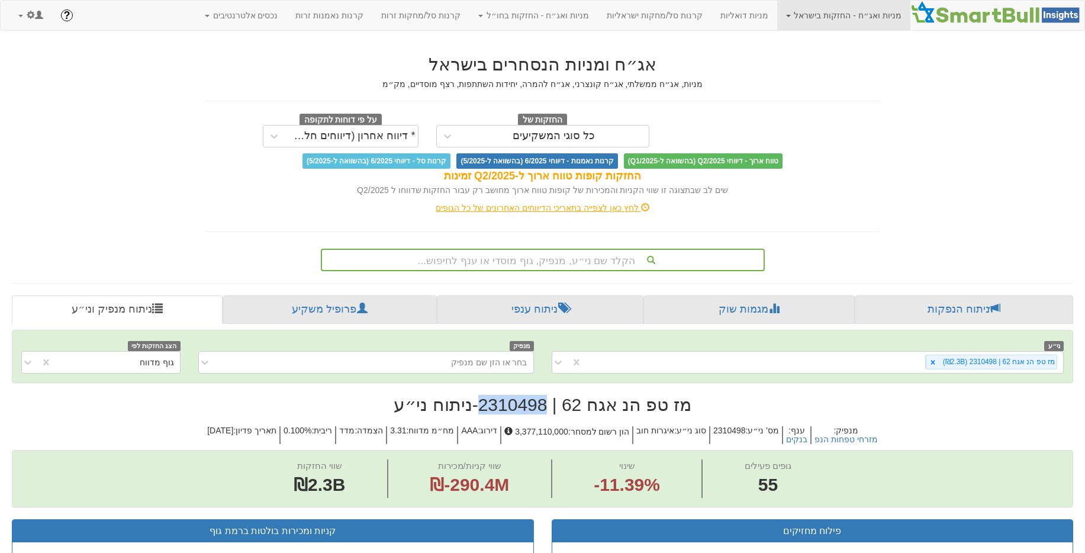
click at [513, 399] on h2 "מז טפ הנ אגח 62 | 2310498 - ניתוח ני״ע" at bounding box center [542, 405] width 1061 height 20
copy h2 "2310498"
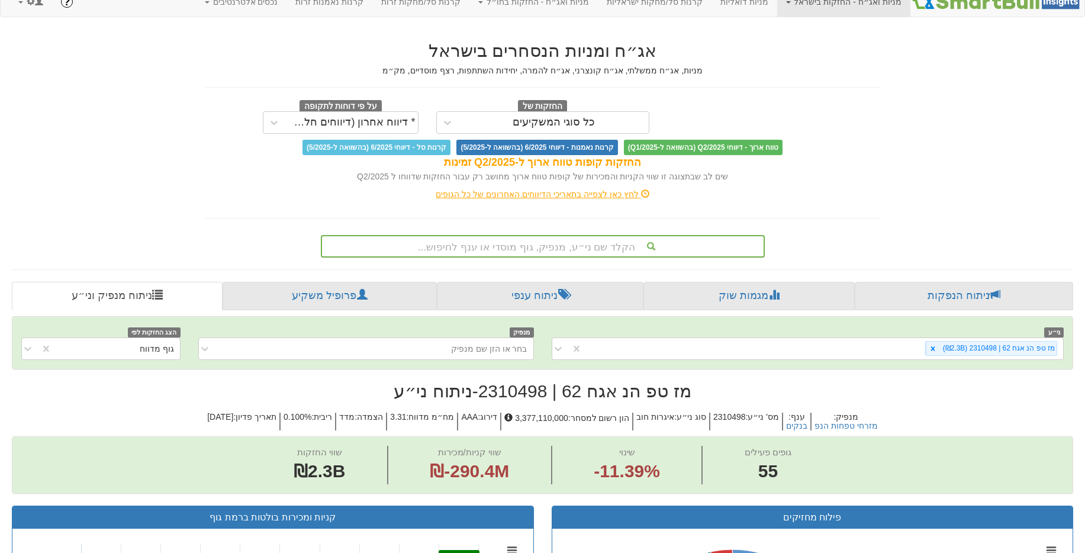
click at [575, 257] on div "הקלד שם ני״ע, מנפיק, גוף מוסדי או ענף לחיפוש..." at bounding box center [543, 246] width 444 height 22
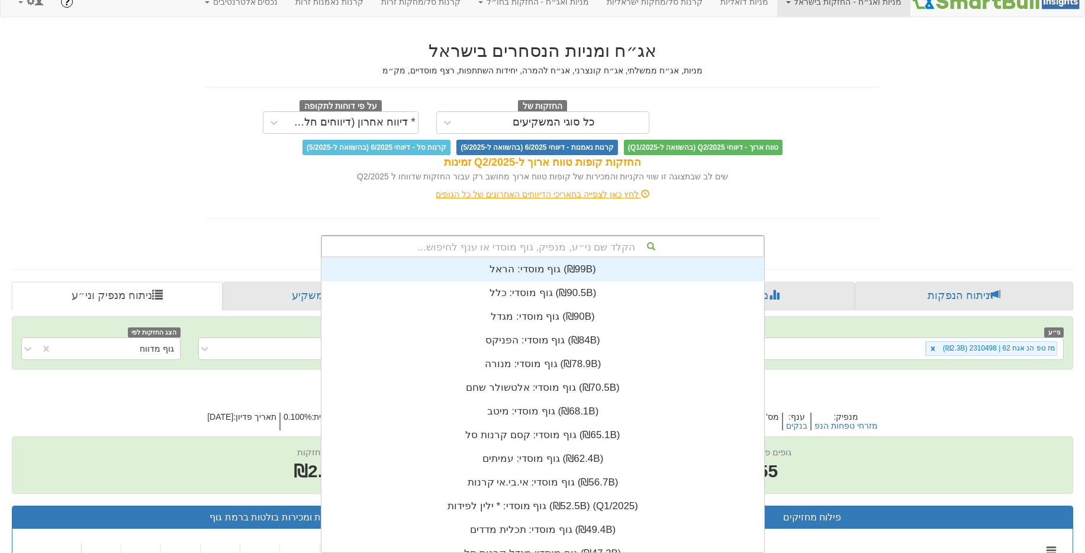
scroll to position [295, 0]
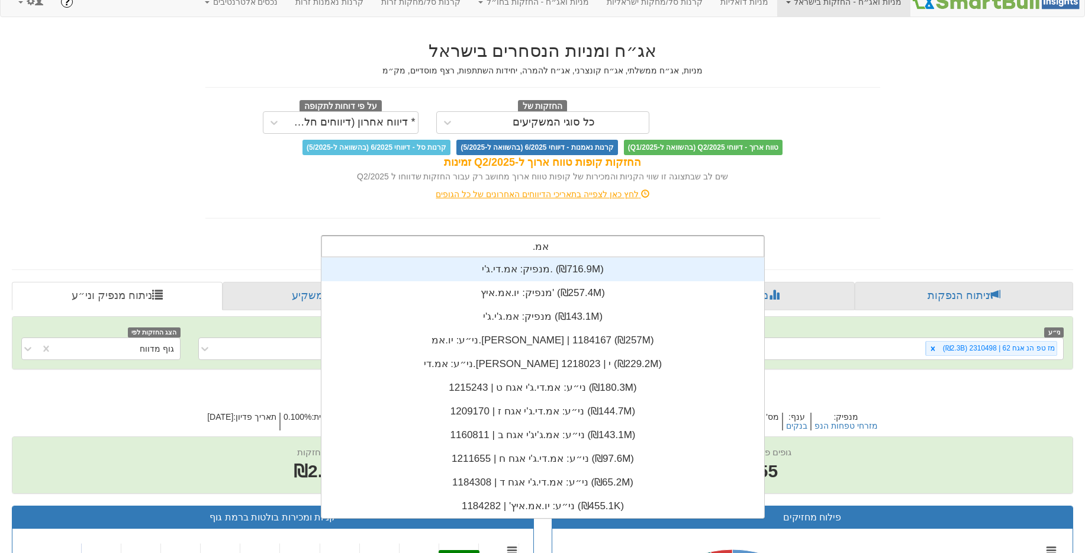
type input "אמ.ג"
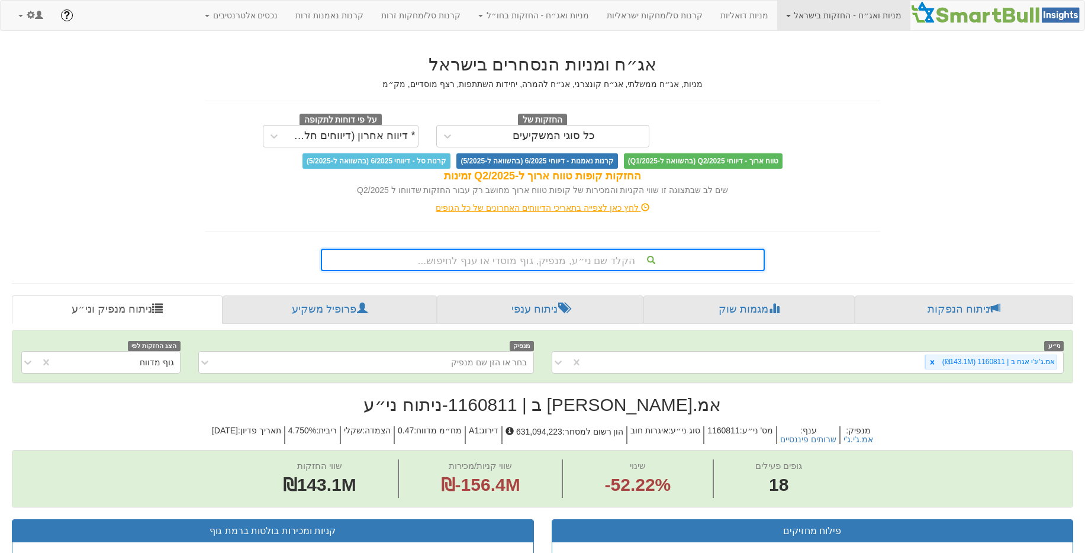
click at [533, 408] on h2 "אמ.ג'יג'י אגח ב | 1160811 - ניתוח ני״ע" at bounding box center [542, 405] width 1061 height 20
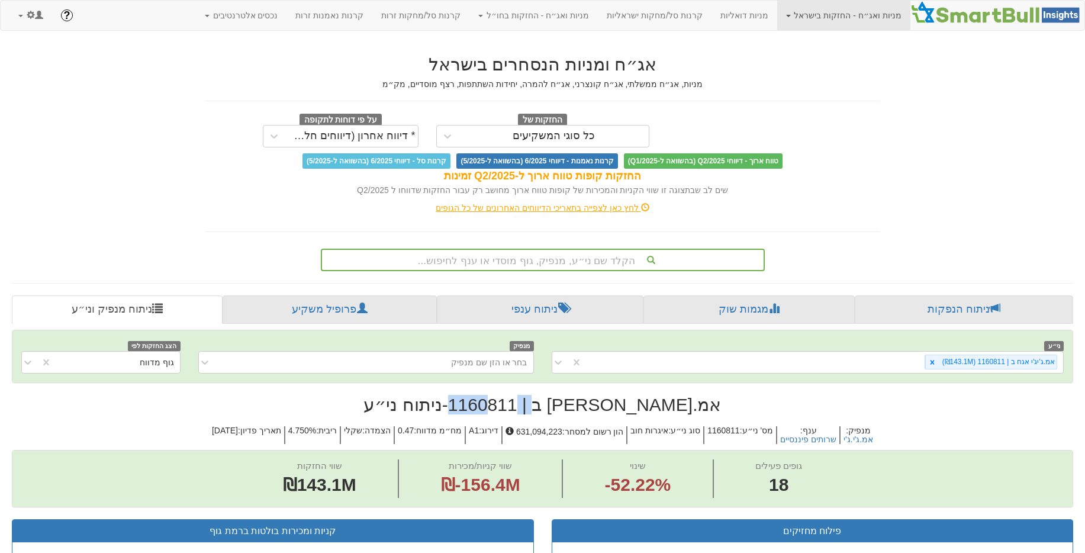
click at [533, 408] on h2 "אמ.ג'יג'י אגח ב | 1160811 - ניתוח ני״ע" at bounding box center [542, 405] width 1061 height 20
copy h2 "1160811"
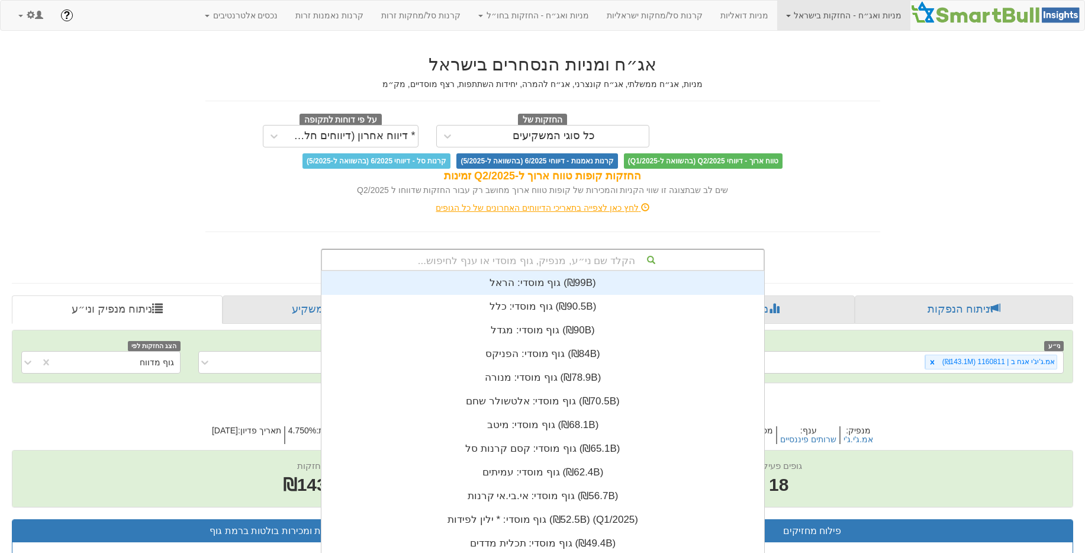
click at [527, 258] on div "הקלד שם ני״ע, מנפיק, גוף מוסדי או ענף לחיפוש... גוף מוסדי: ‏הראל ‎(₪99B)‎ גוף מ…" at bounding box center [543, 260] width 444 height 22
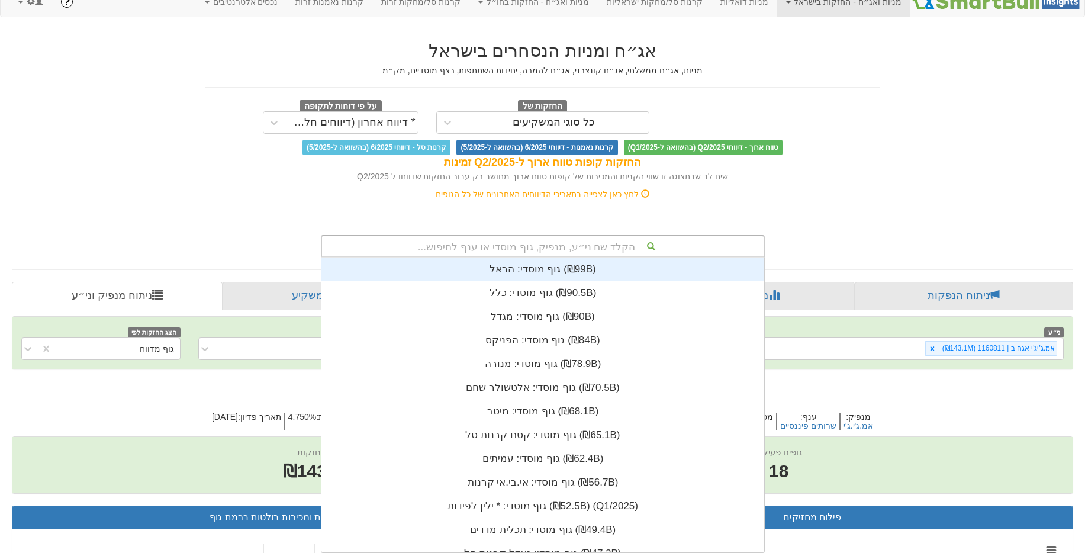
scroll to position [295, 0]
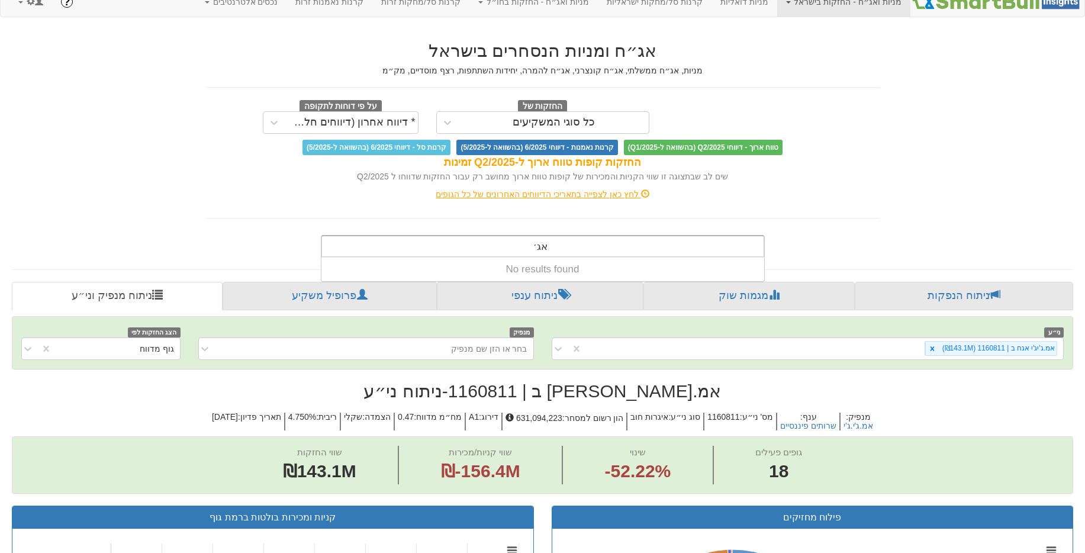
type input "אג"
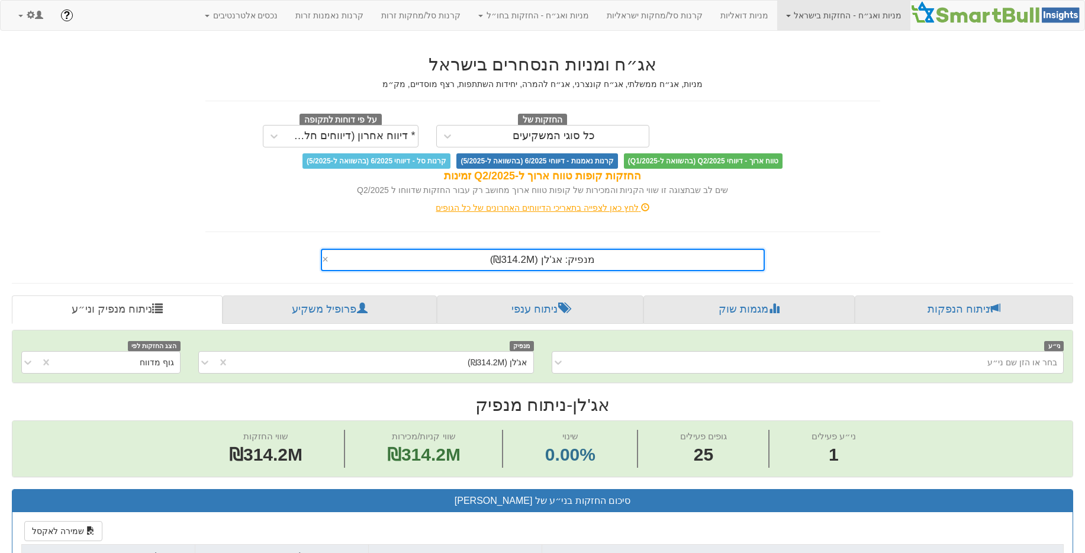
scroll to position [198, 0]
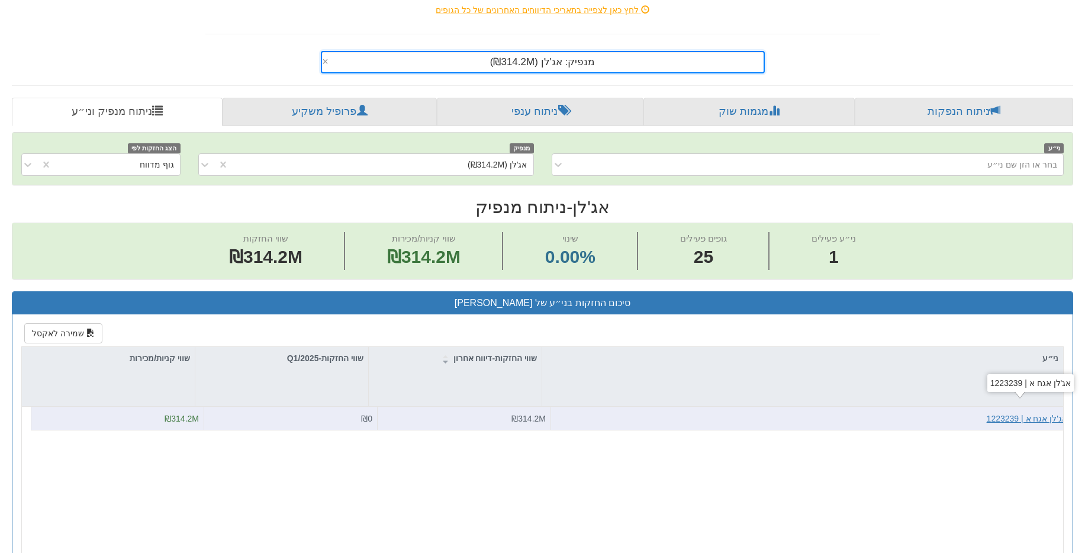
click at [999, 421] on div "אג'לן אגח א | 1223239" at bounding box center [1027, 419] width 80 height 12
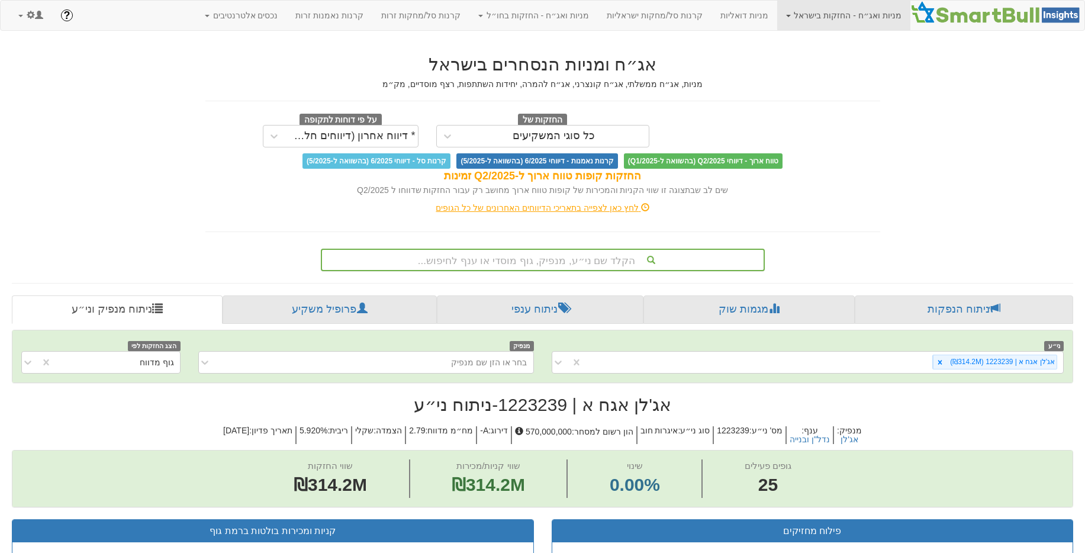
click at [563, 412] on h2 "אג'לן אגח א | 1223239 - ניתוח ני״ע" at bounding box center [542, 405] width 1061 height 20
copy h2 "1223239"
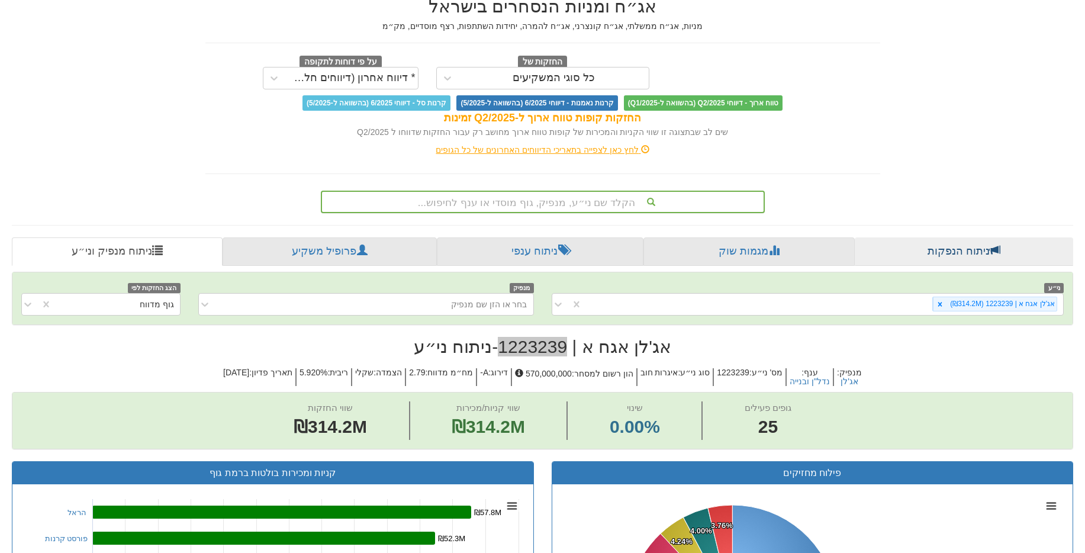
scroll to position [114, 0]
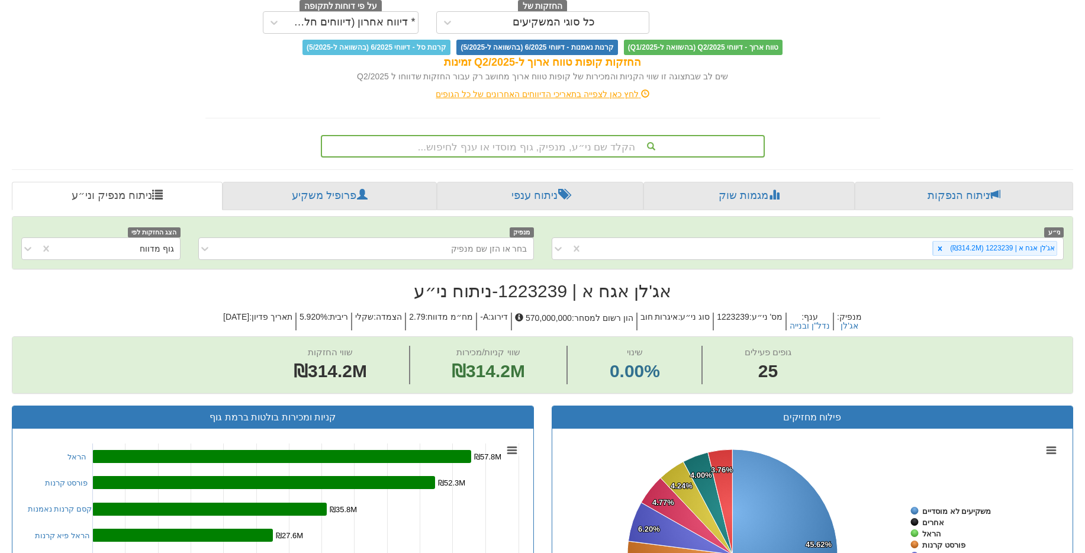
click at [553, 145] on div "הקלד שם ני״ע, מנפיק, גוף מוסדי או ענף לחיפוש..." at bounding box center [543, 146] width 442 height 20
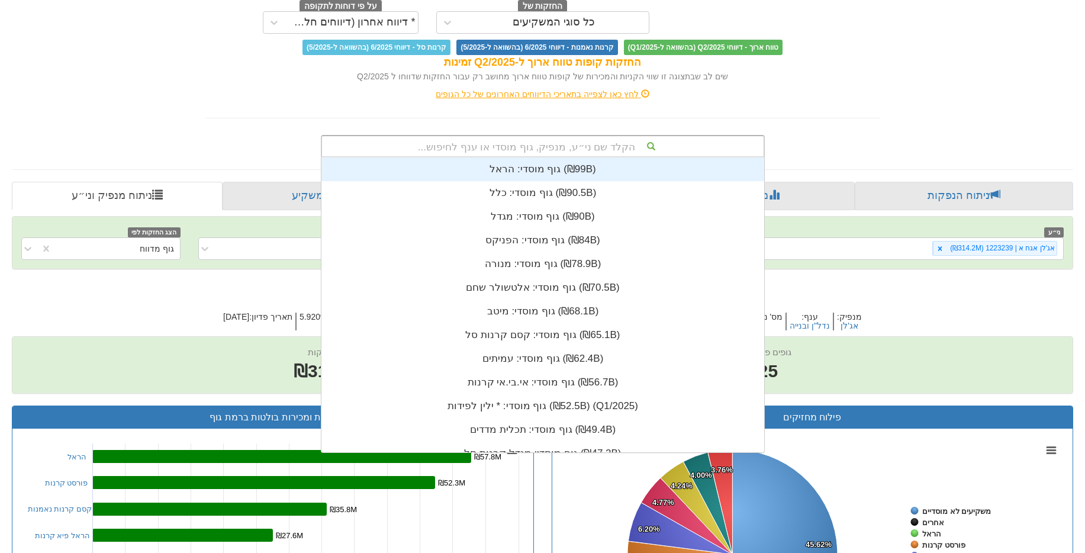
scroll to position [295, 0]
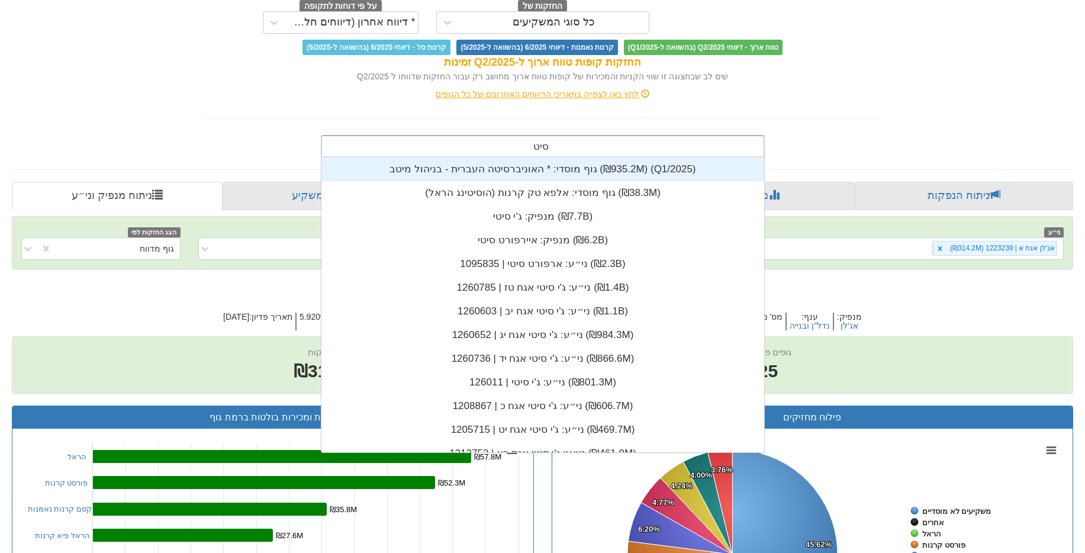
type input "סיטי"
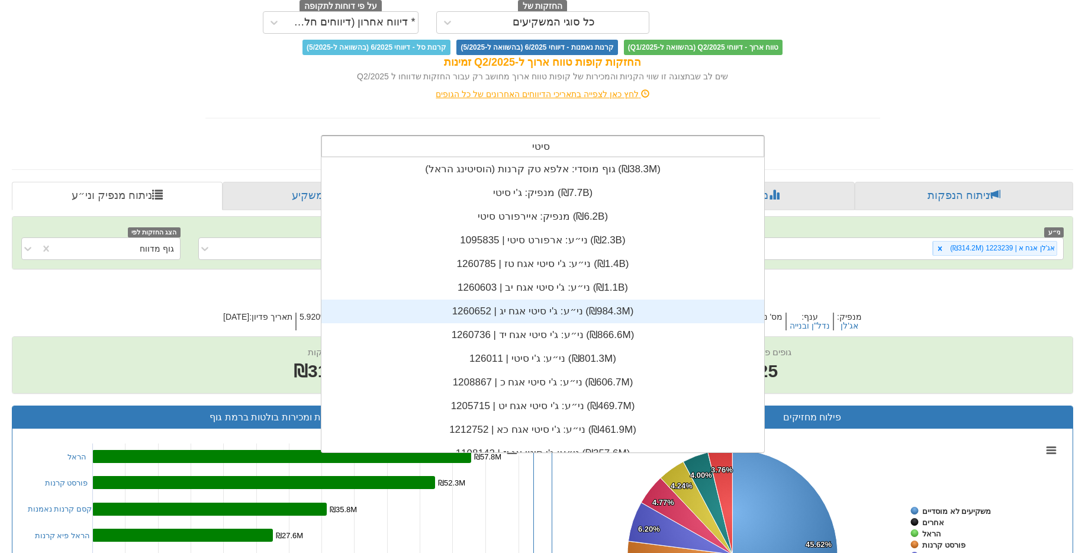
click at [536, 305] on div "ני״ע: ‏ג'י סיטי אגח יג | 1260652 ‎(₪984.3M)‎" at bounding box center [542, 311] width 443 height 24
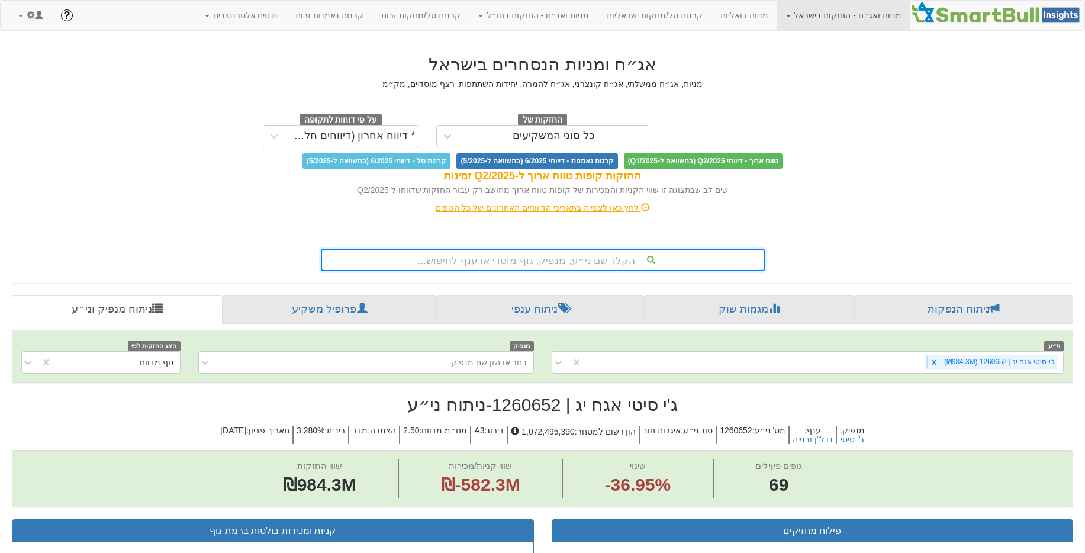
click at [547, 402] on h2 "ג'י סיטי אגח יג | 1260652 - ניתוח ני״ע" at bounding box center [542, 405] width 1061 height 20
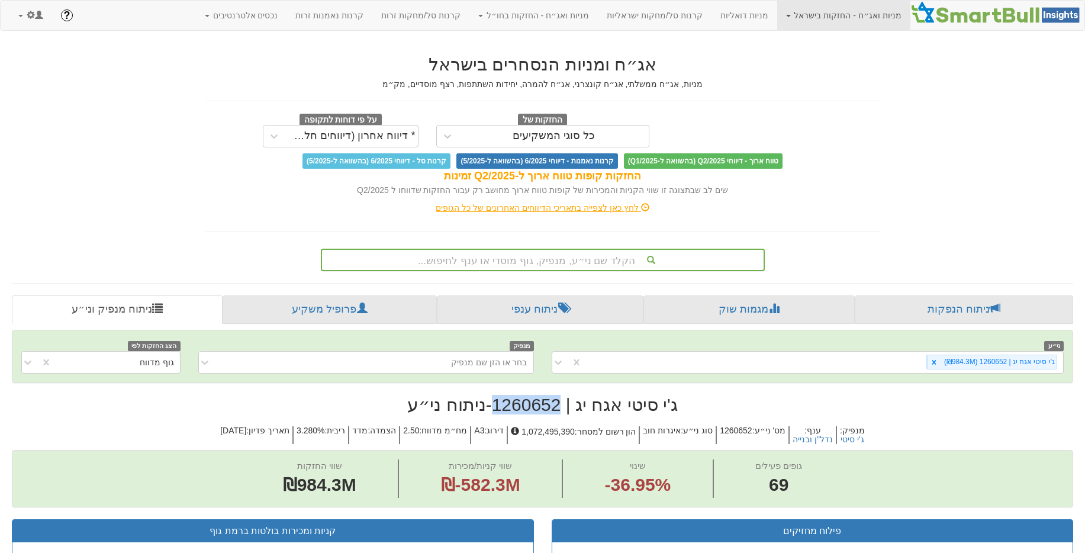
click at [547, 402] on h2 "ג'י סיטי אגח יג | 1260652 - ניתוח ני״ע" at bounding box center [542, 405] width 1061 height 20
copy h2 "1260652"
